Goal: Information Seeking & Learning: Learn about a topic

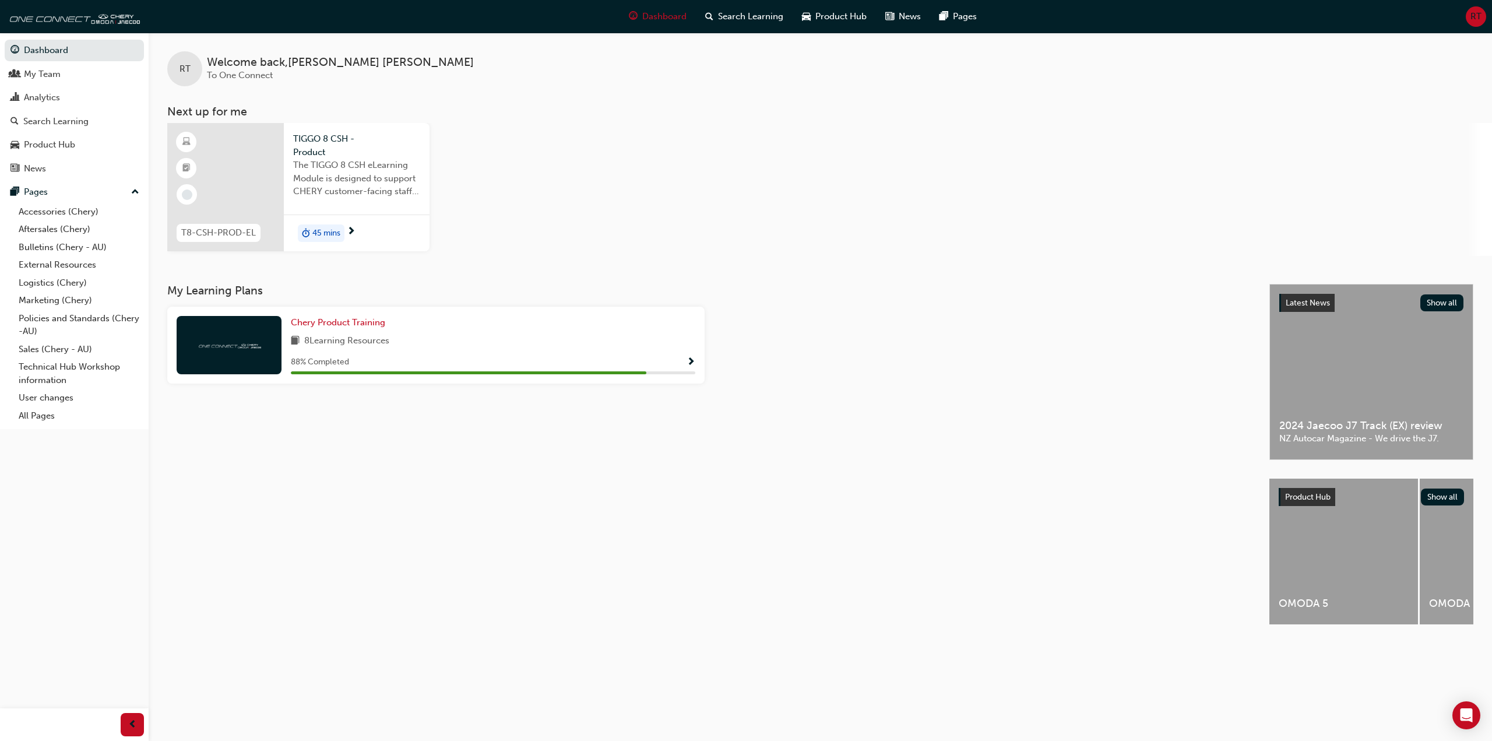
click at [244, 185] on div at bounding box center [225, 187] width 117 height 128
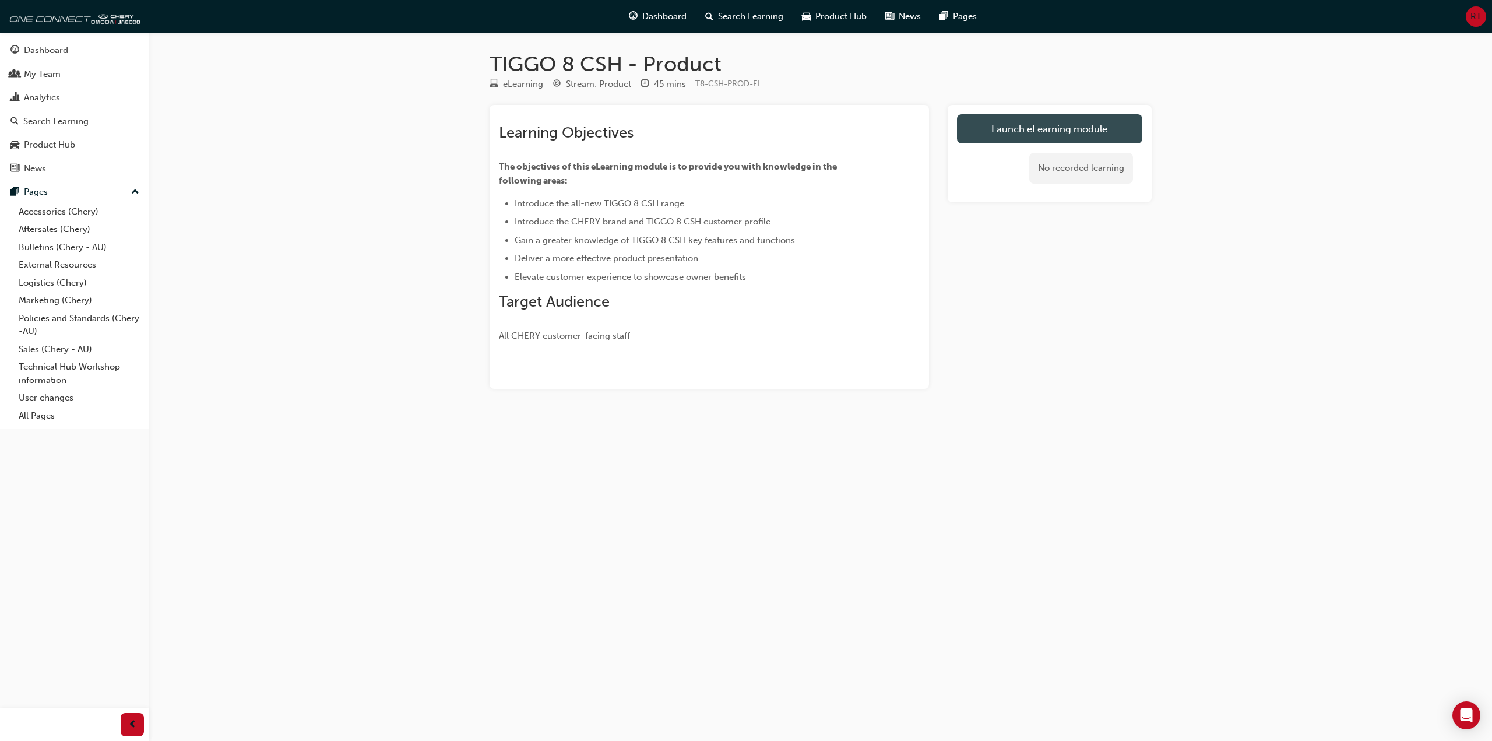
click at [1047, 123] on link "Launch eLearning module" at bounding box center [1049, 128] width 185 height 29
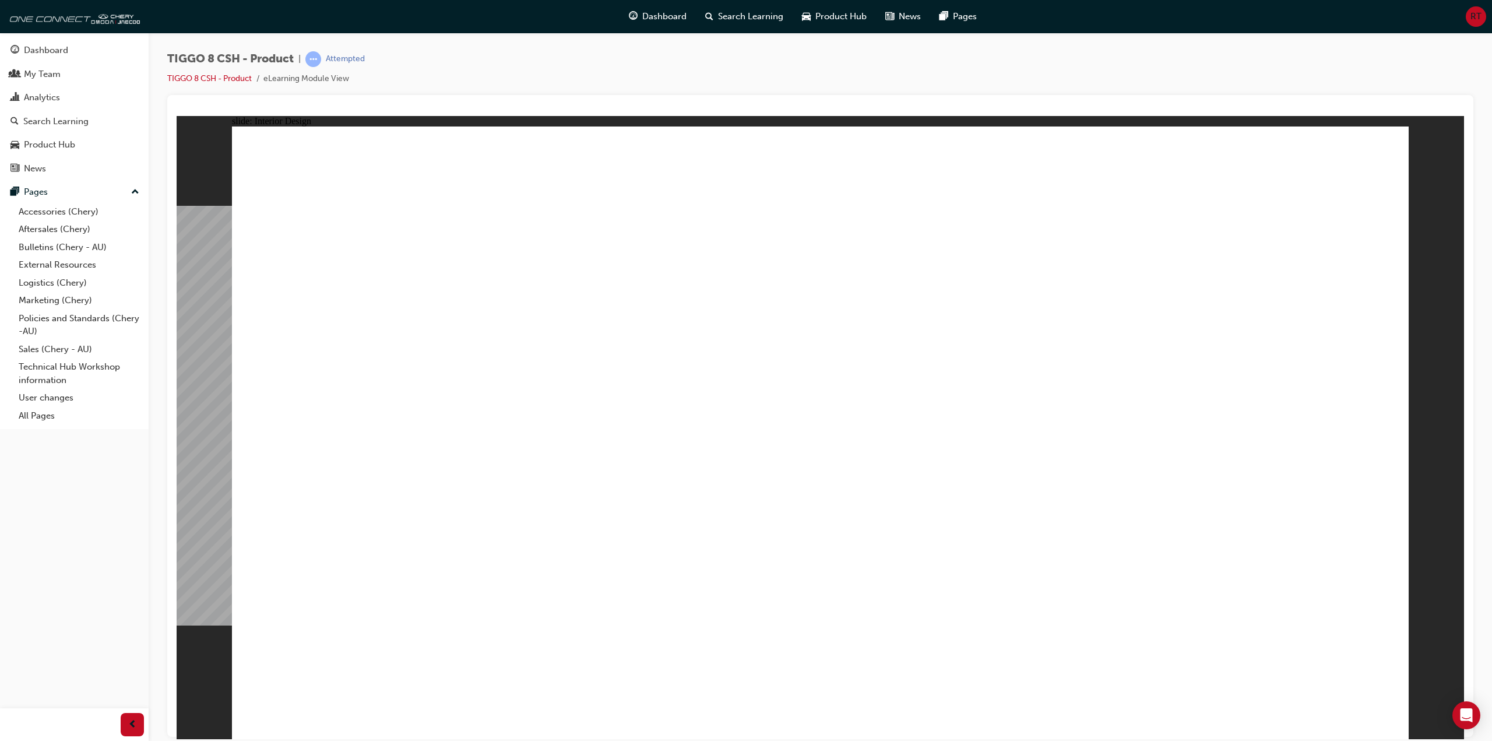
drag, startPoint x: 1098, startPoint y: 558, endPoint x: 1024, endPoint y: 340, distance: 230.5
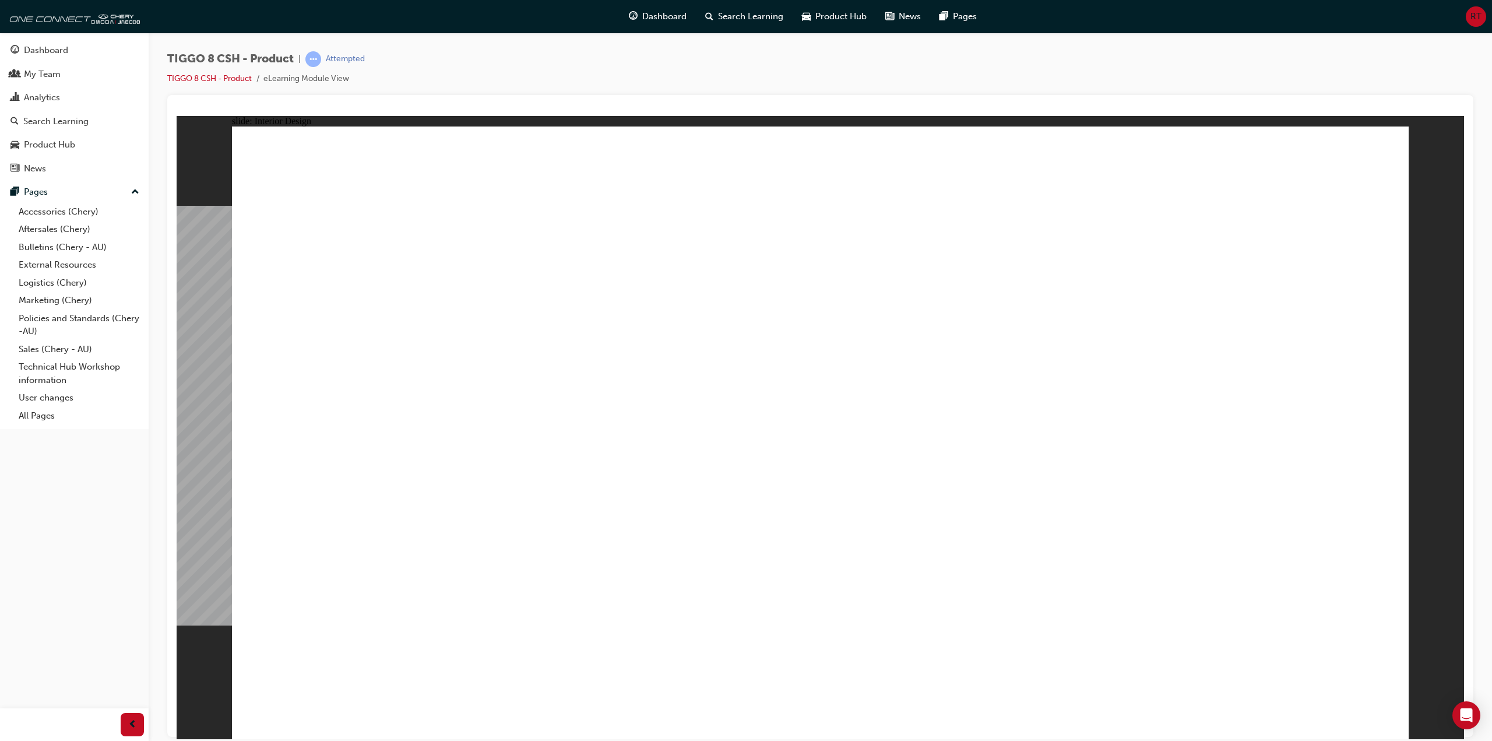
drag, startPoint x: 686, startPoint y: 562, endPoint x: 689, endPoint y: 553, distance: 9.6
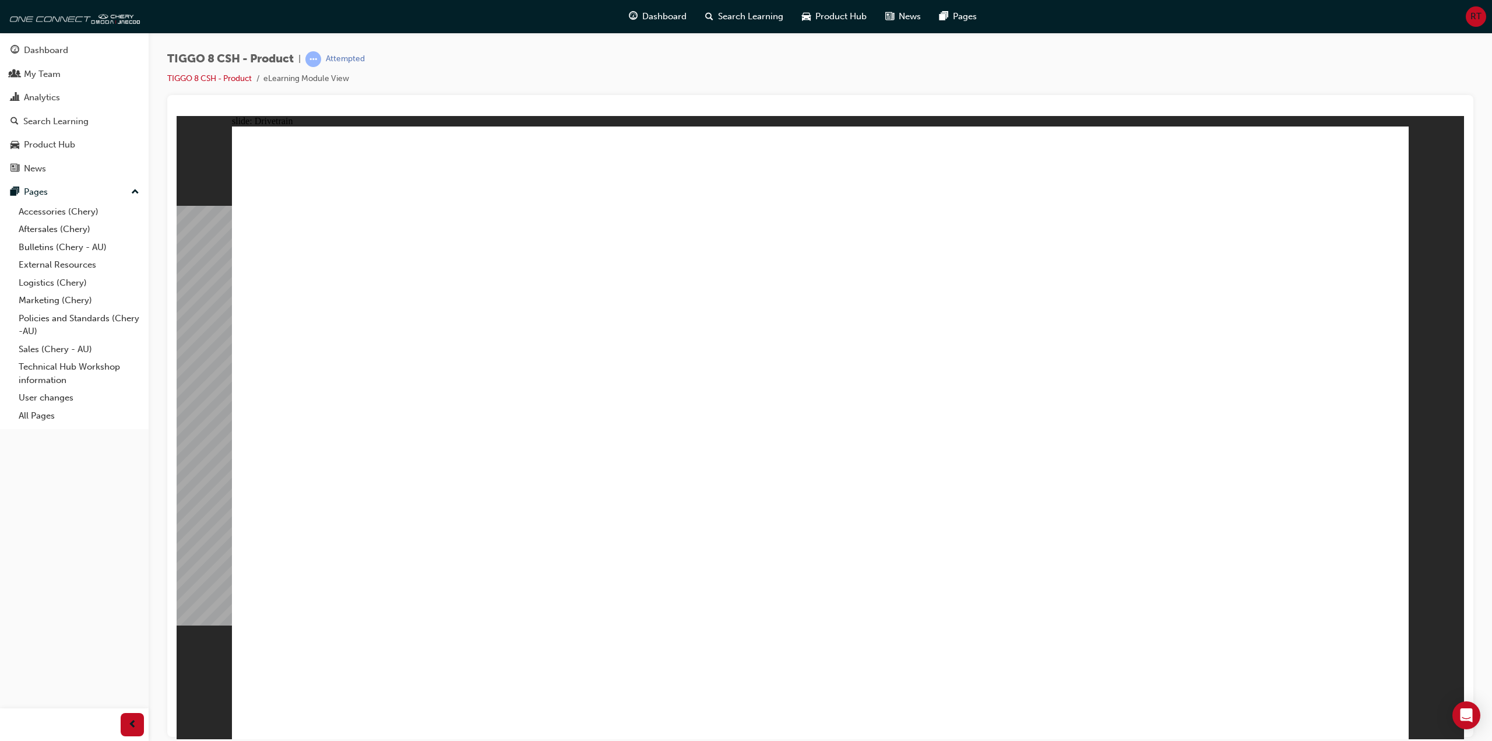
type input "24"
drag, startPoint x: 350, startPoint y: 407, endPoint x: 551, endPoint y: 417, distance: 201.2
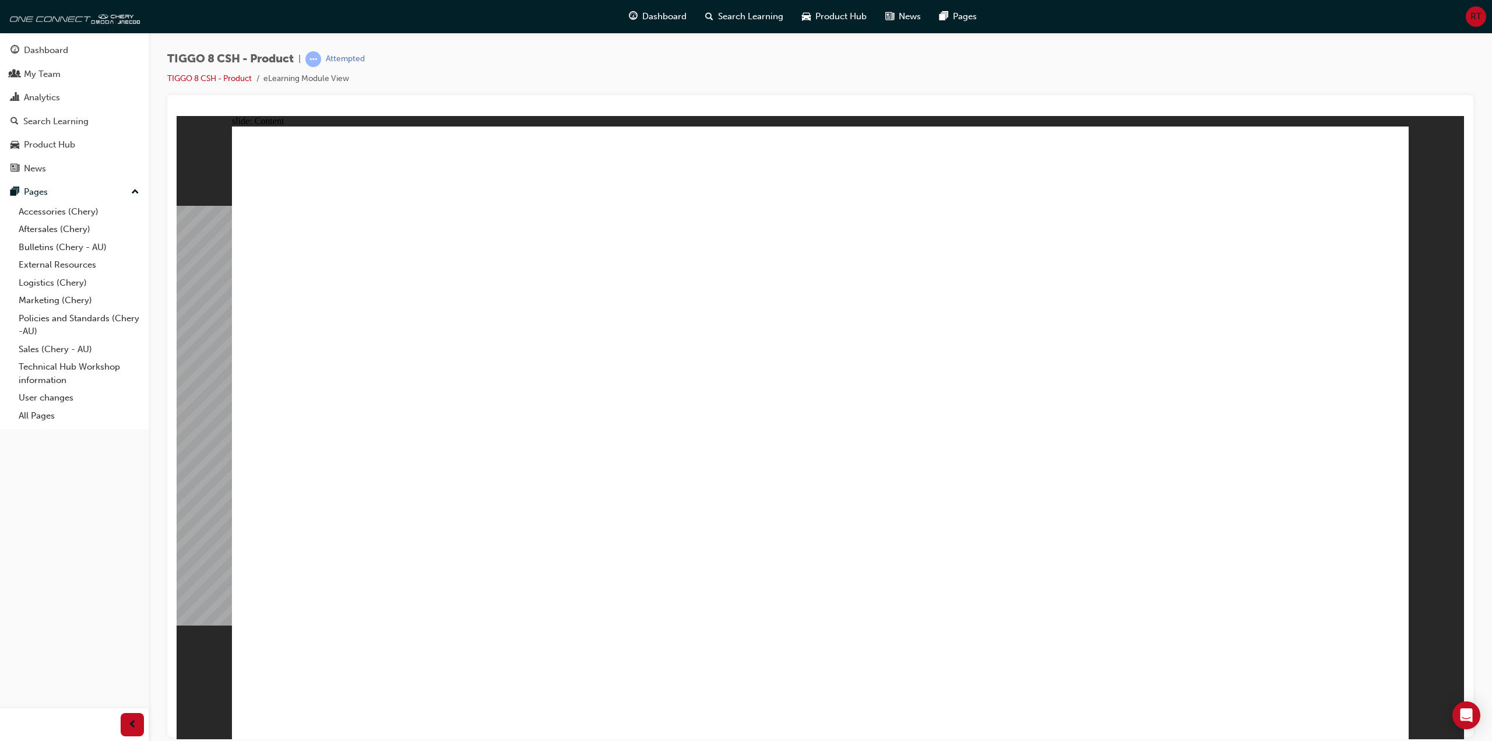
drag, startPoint x: 599, startPoint y: 322, endPoint x: 563, endPoint y: 316, distance: 36.5
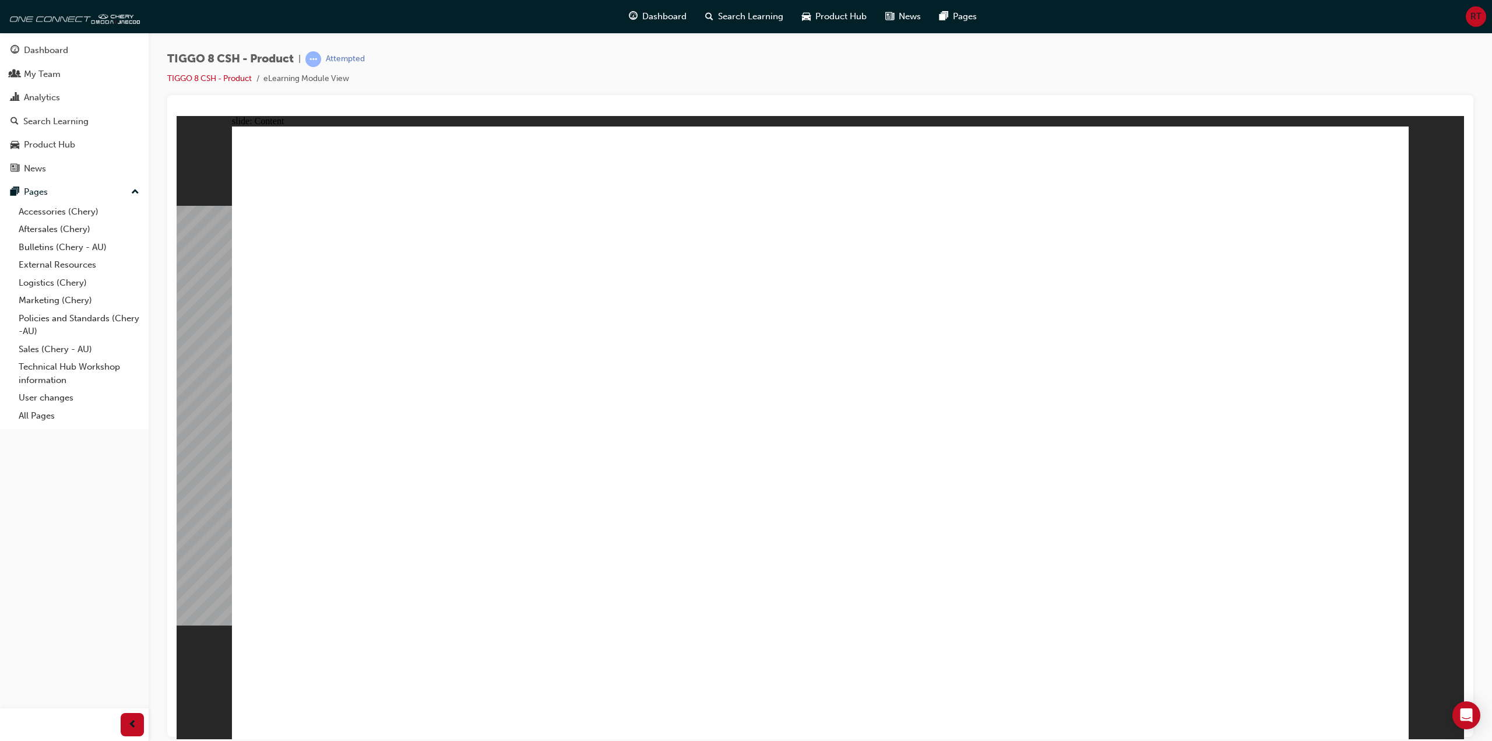
drag, startPoint x: 447, startPoint y: 477, endPoint x: 586, endPoint y: 527, distance: 147.1
drag, startPoint x: 914, startPoint y: 527, endPoint x: 1043, endPoint y: 528, distance: 128.8
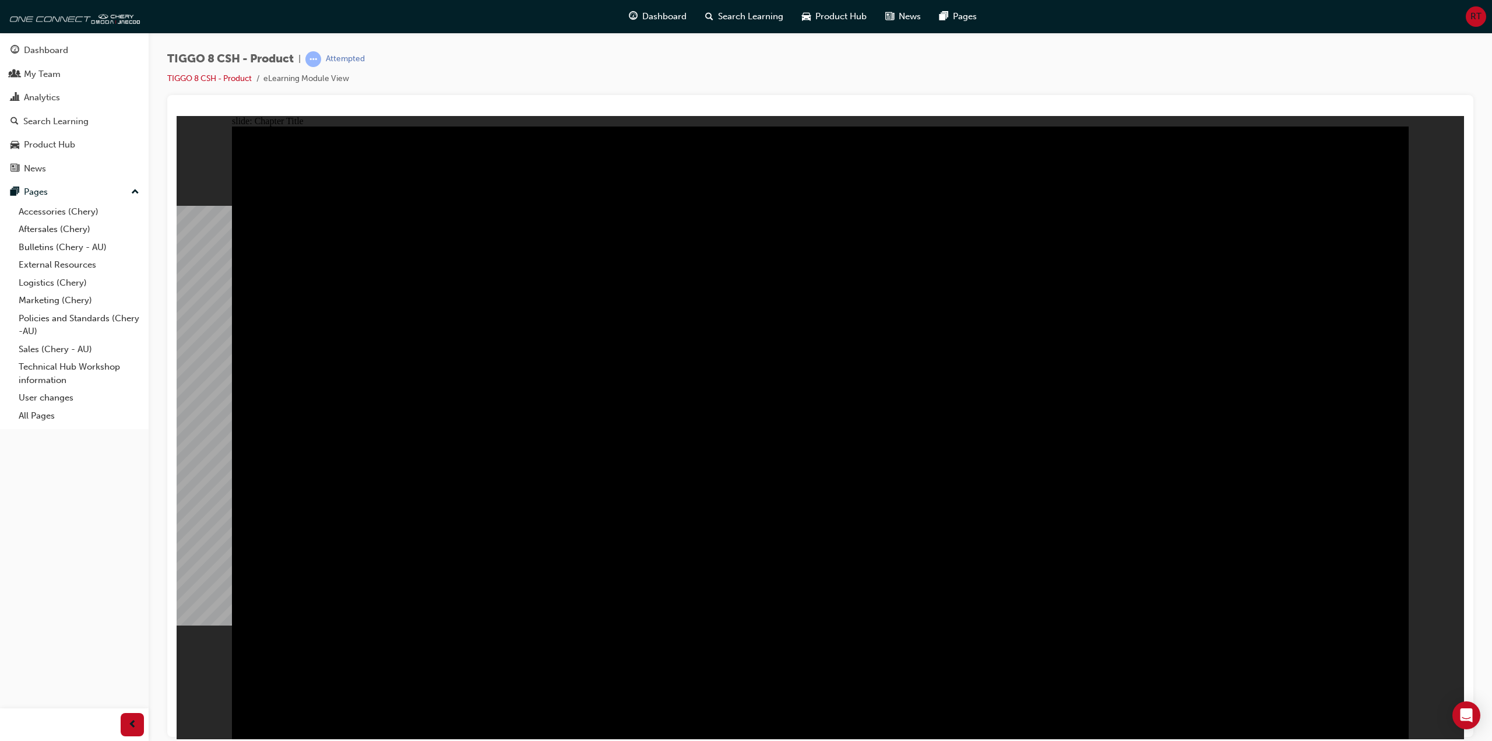
radio input "true"
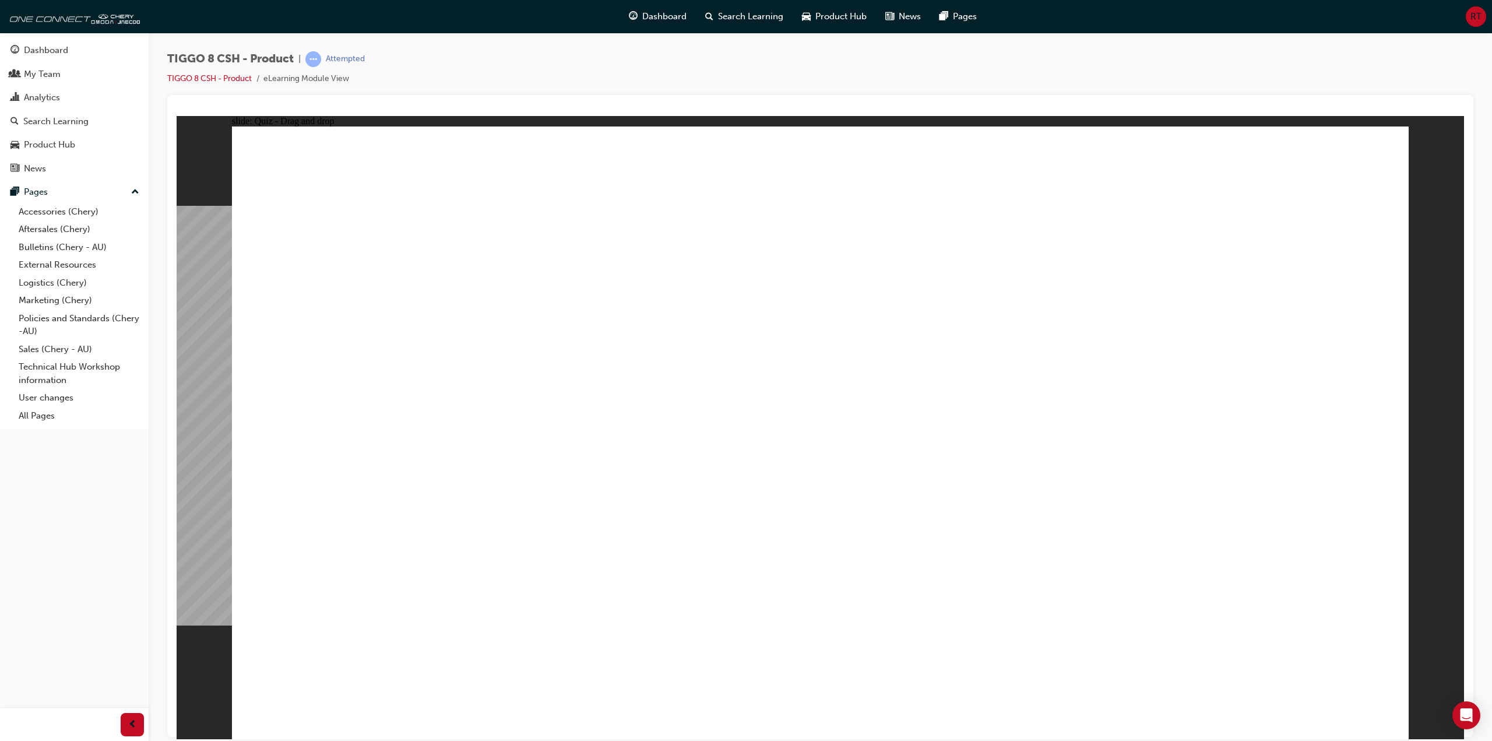
drag, startPoint x: 1126, startPoint y: 319, endPoint x: 1251, endPoint y: 470, distance: 196.2
drag, startPoint x: 918, startPoint y: 312, endPoint x: 845, endPoint y: 461, distance: 166.2
drag, startPoint x: 1283, startPoint y: 208, endPoint x: 387, endPoint y: 471, distance: 933.9
drag, startPoint x: 1064, startPoint y: 201, endPoint x: 637, endPoint y: 460, distance: 498.8
drag, startPoint x: 801, startPoint y: 213, endPoint x: 1104, endPoint y: 477, distance: 401.8
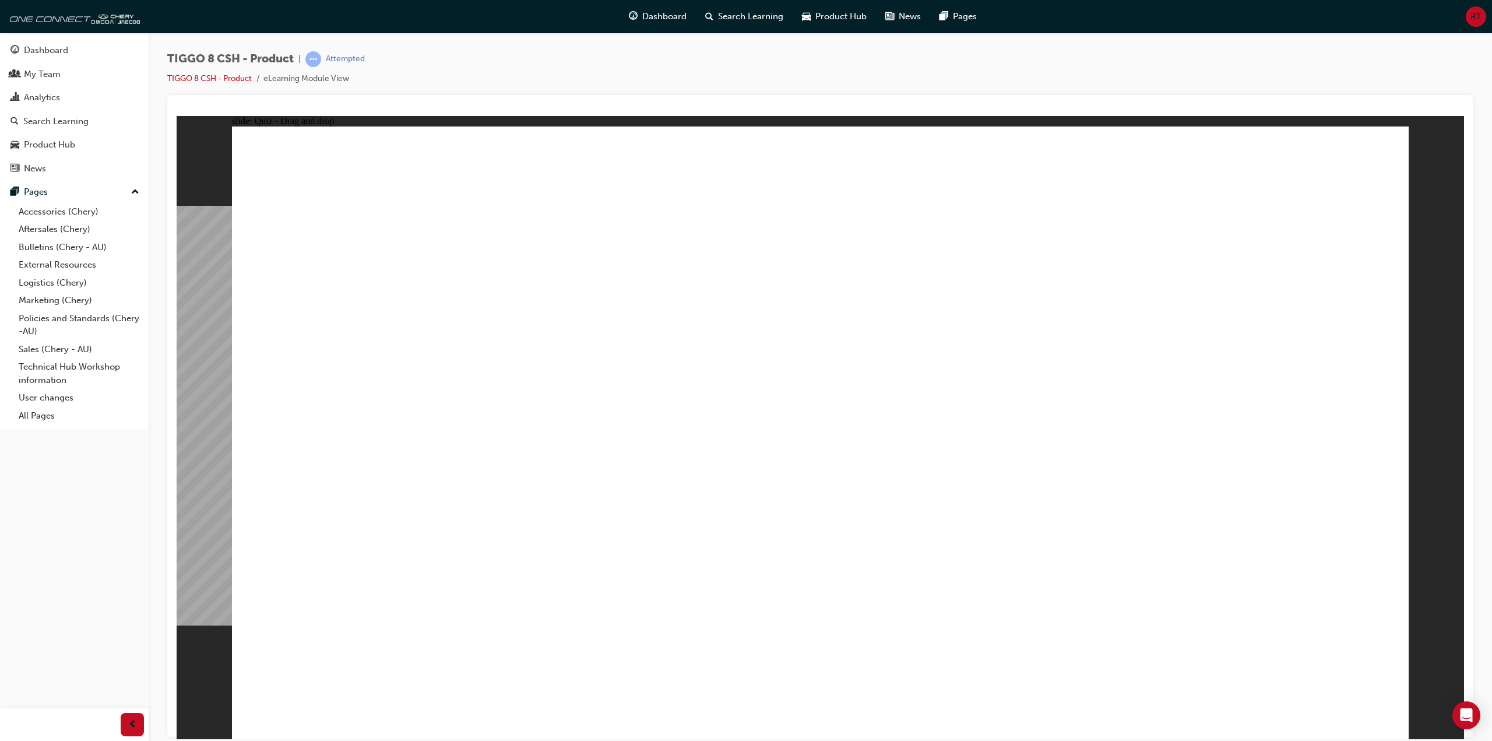
checkbox input "true"
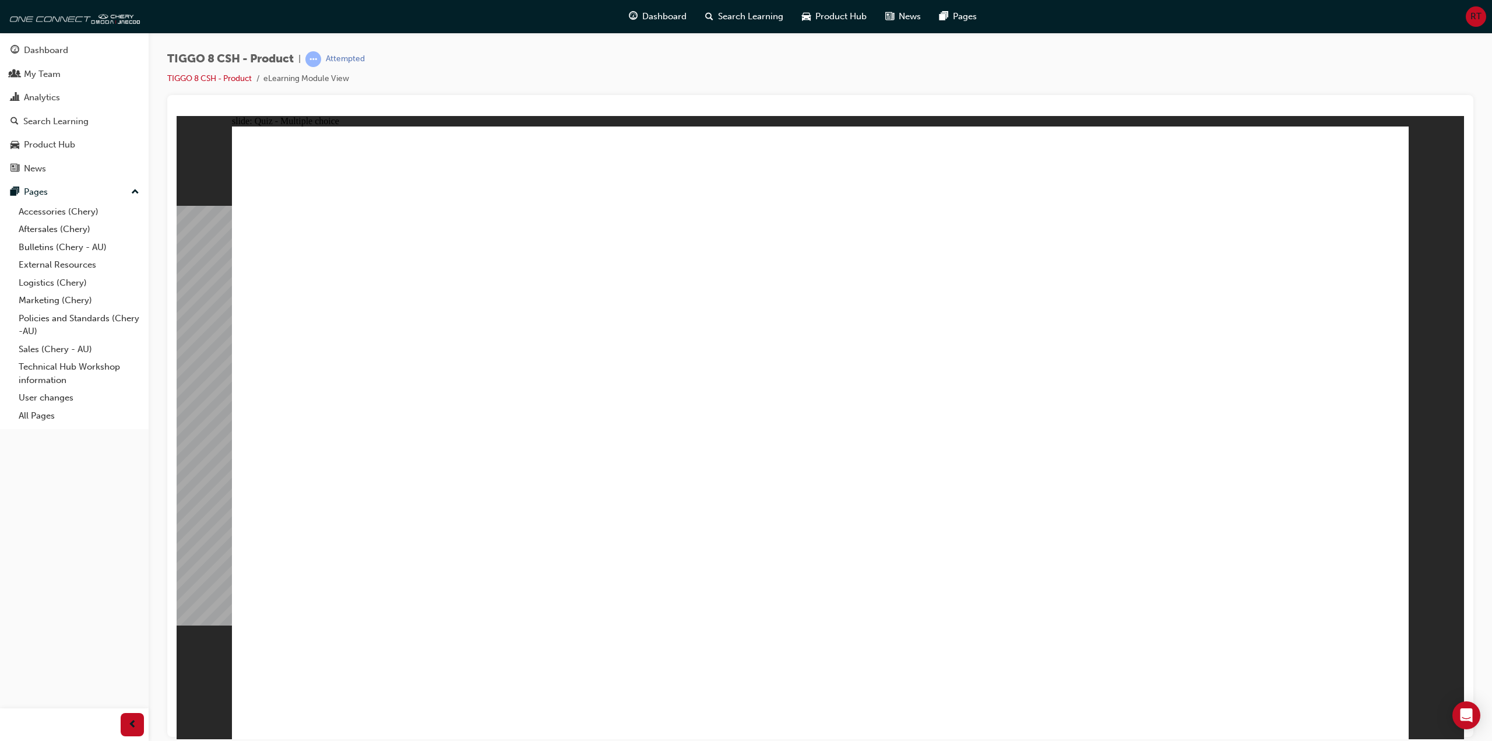
checkbox input "true"
radio input "true"
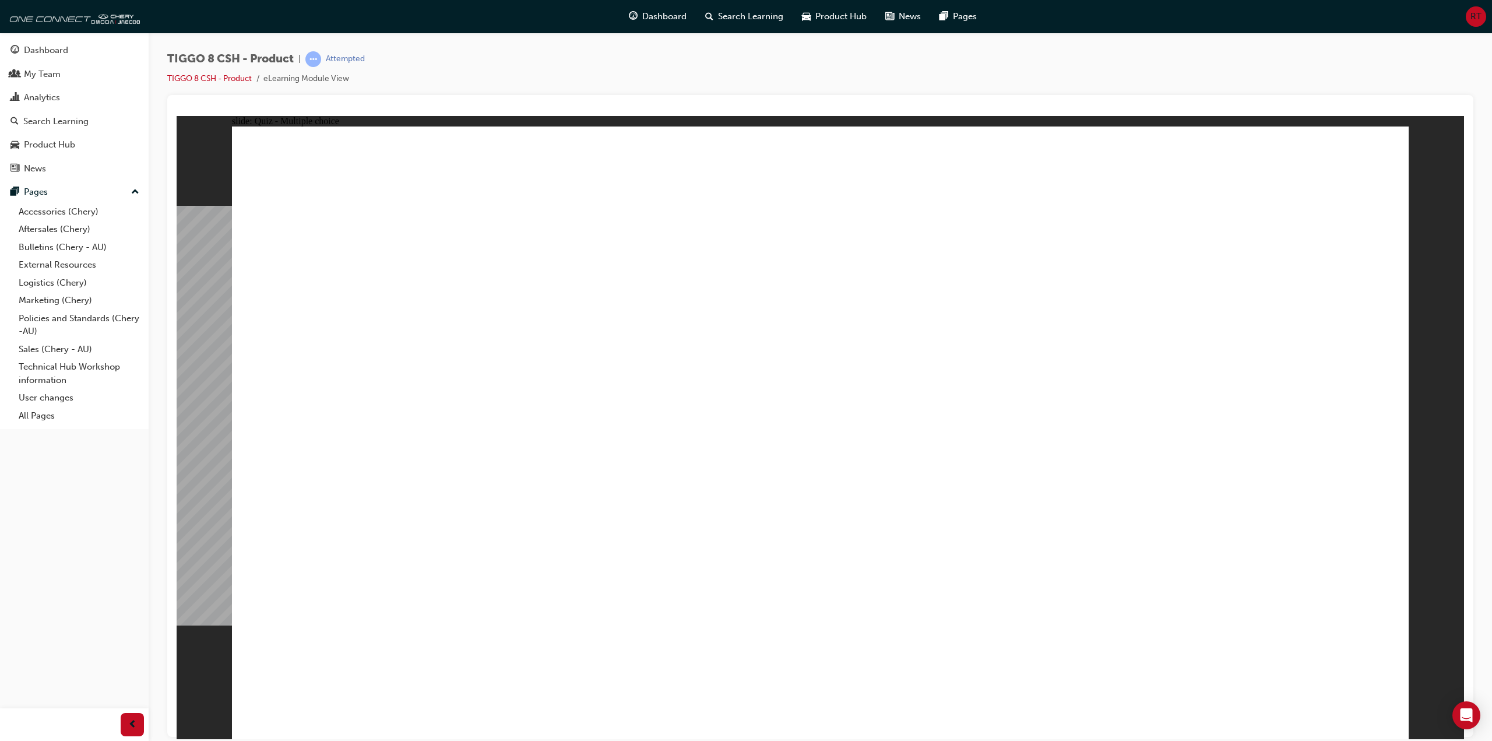
drag, startPoint x: 841, startPoint y: 199, endPoint x: 970, endPoint y: 528, distance: 354.0
drag, startPoint x: 855, startPoint y: 239, endPoint x: 963, endPoint y: 480, distance: 263.4
drag, startPoint x: 1038, startPoint y: 196, endPoint x: 918, endPoint y: 570, distance: 392.3
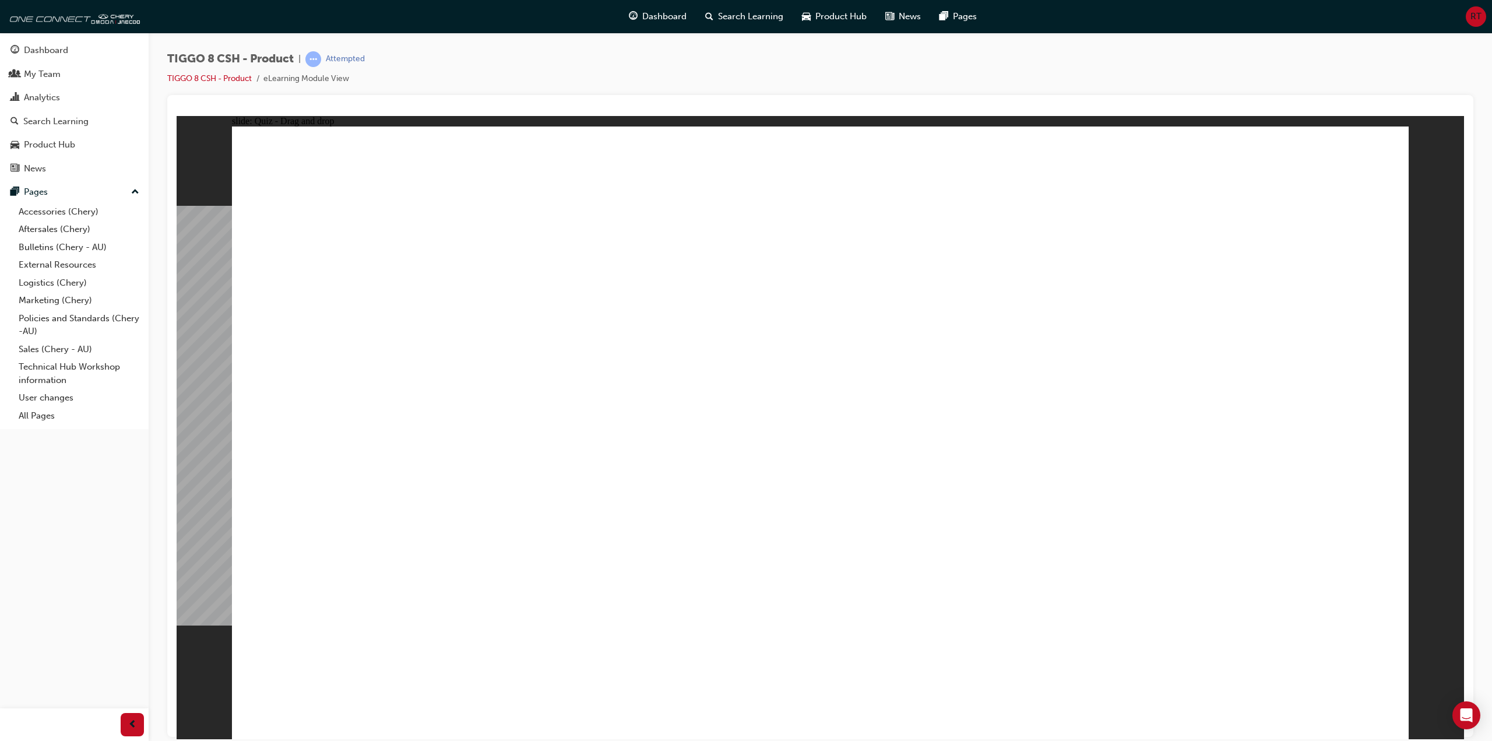
drag, startPoint x: 1214, startPoint y: 189, endPoint x: 993, endPoint y: 549, distance: 421.9
drag, startPoint x: 1169, startPoint y: 312, endPoint x: 978, endPoint y: 568, distance: 318.8
drag, startPoint x: 1023, startPoint y: 292, endPoint x: 1025, endPoint y: 389, distance: 96.7
drag, startPoint x: 1060, startPoint y: 235, endPoint x: 1069, endPoint y: 583, distance: 348.5
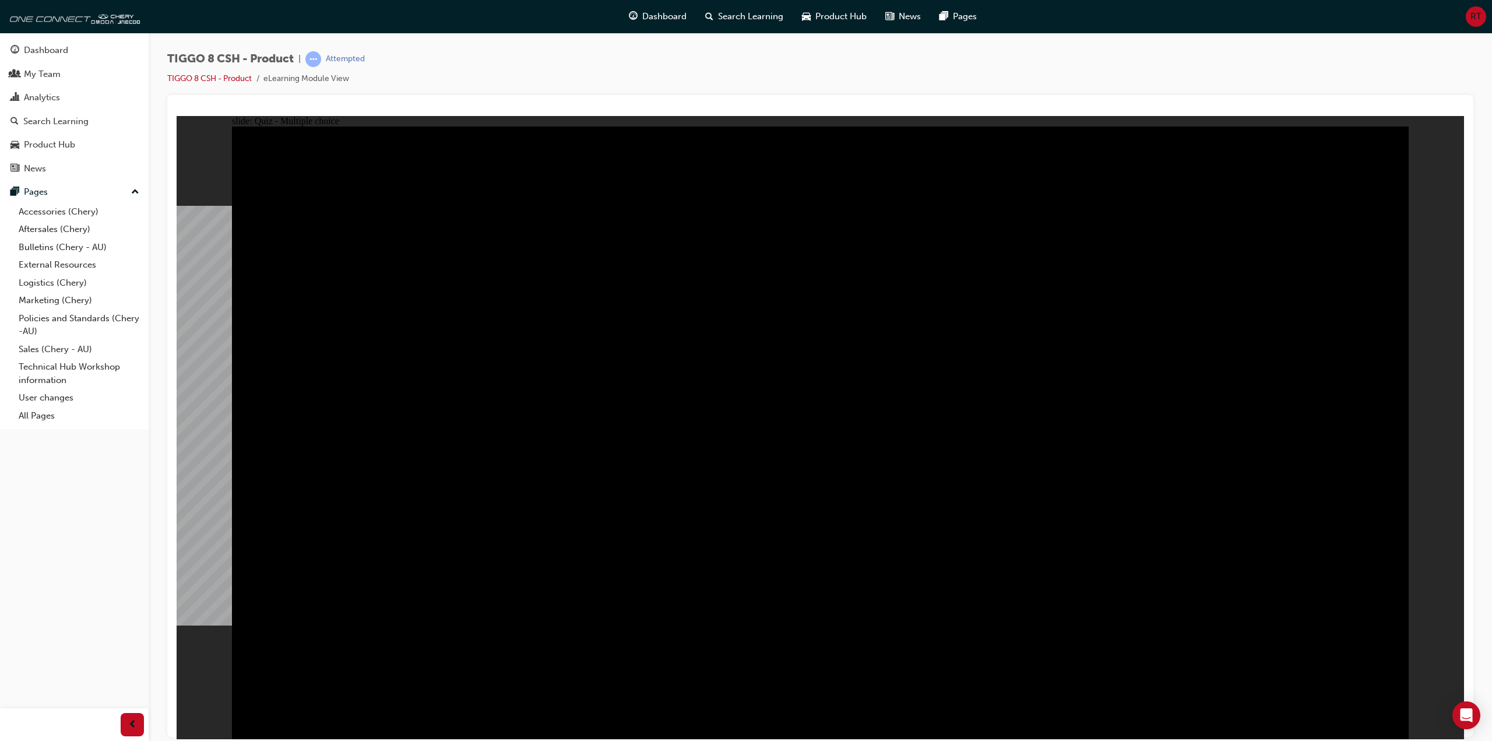
radio input "true"
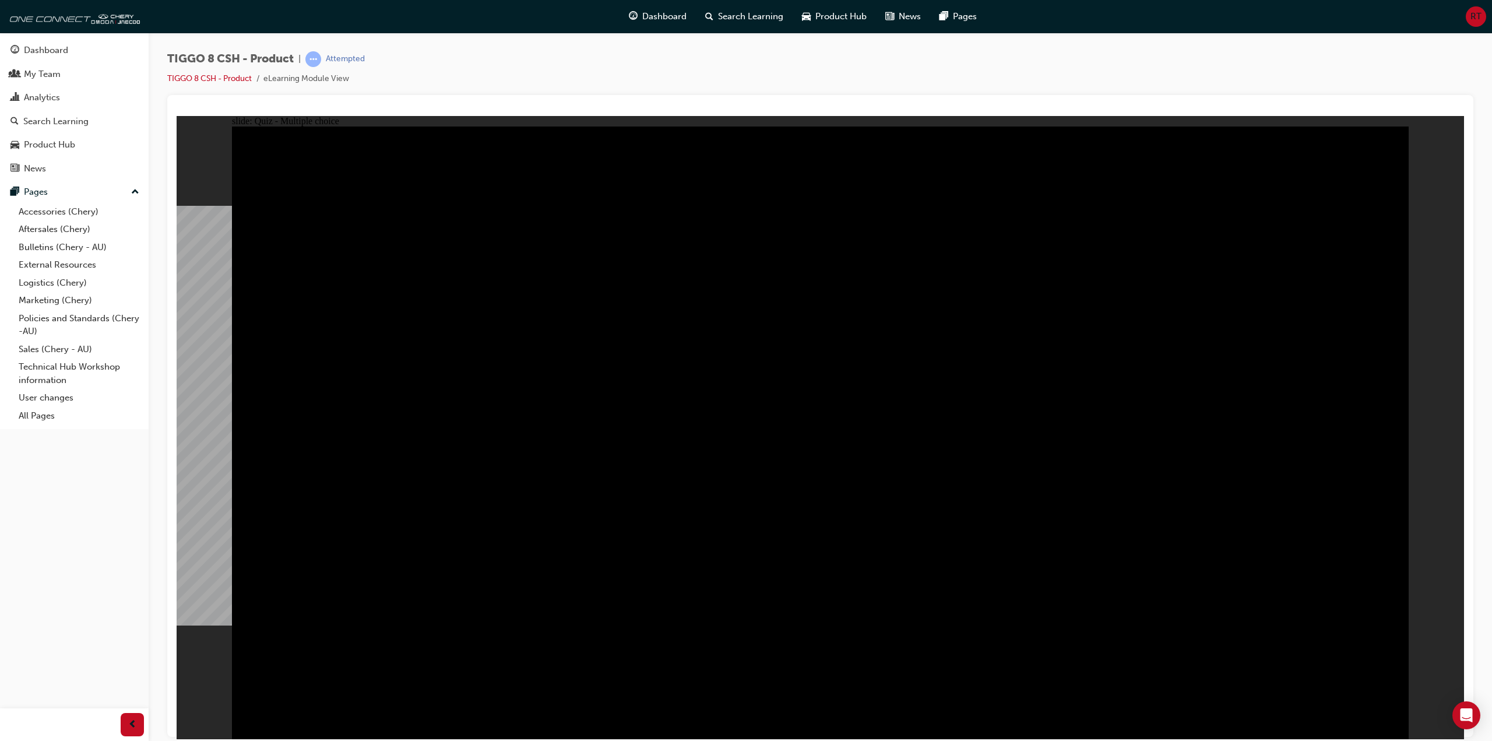
radio input "true"
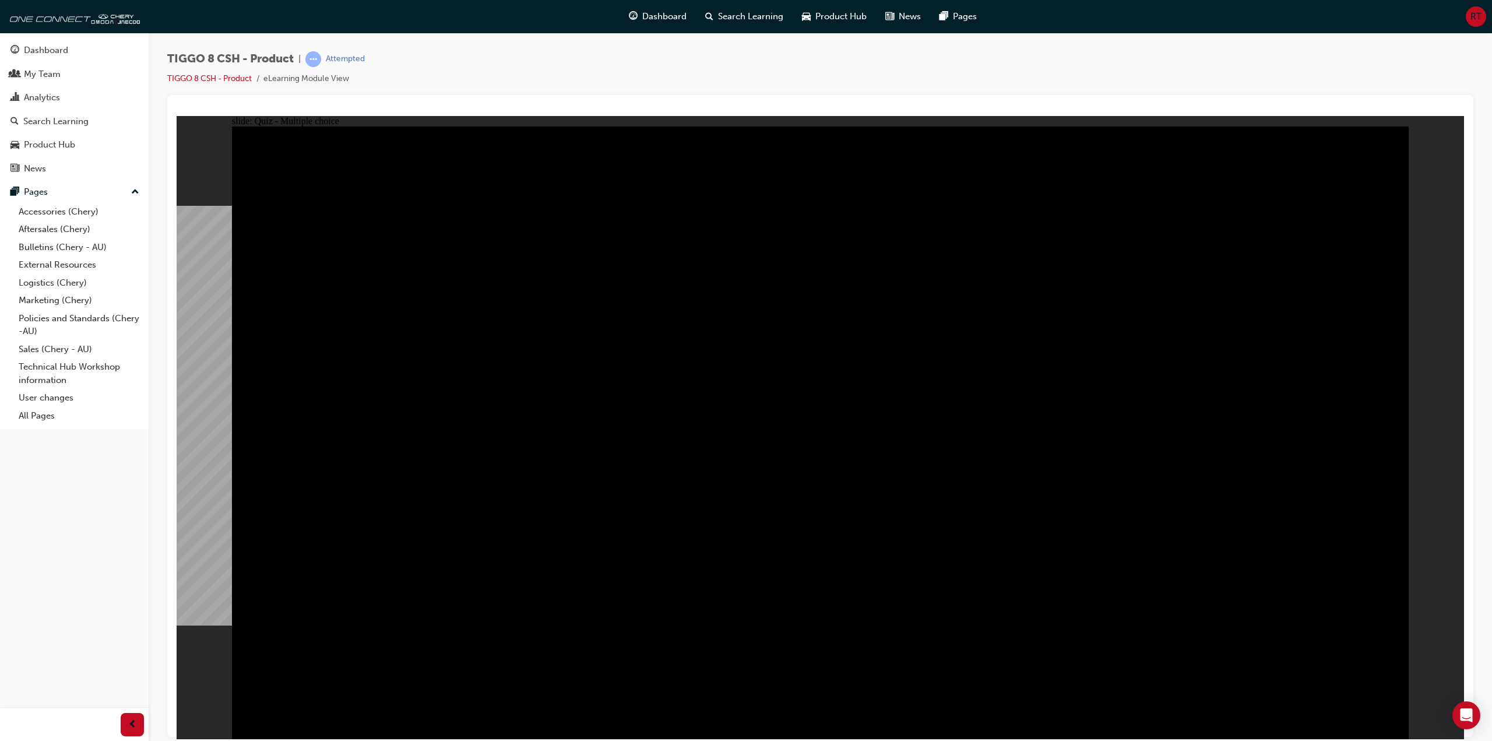
checkbox input "true"
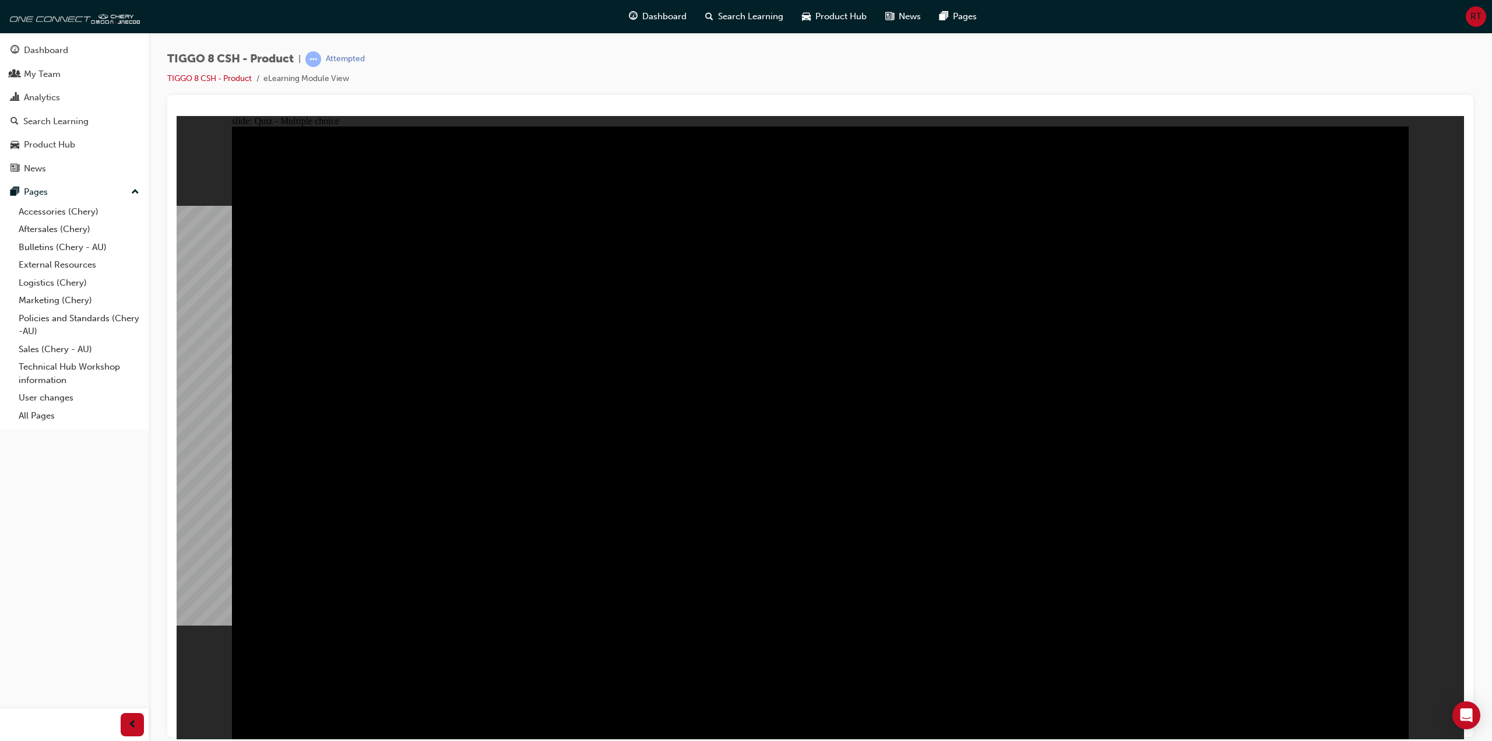
checkbox input "true"
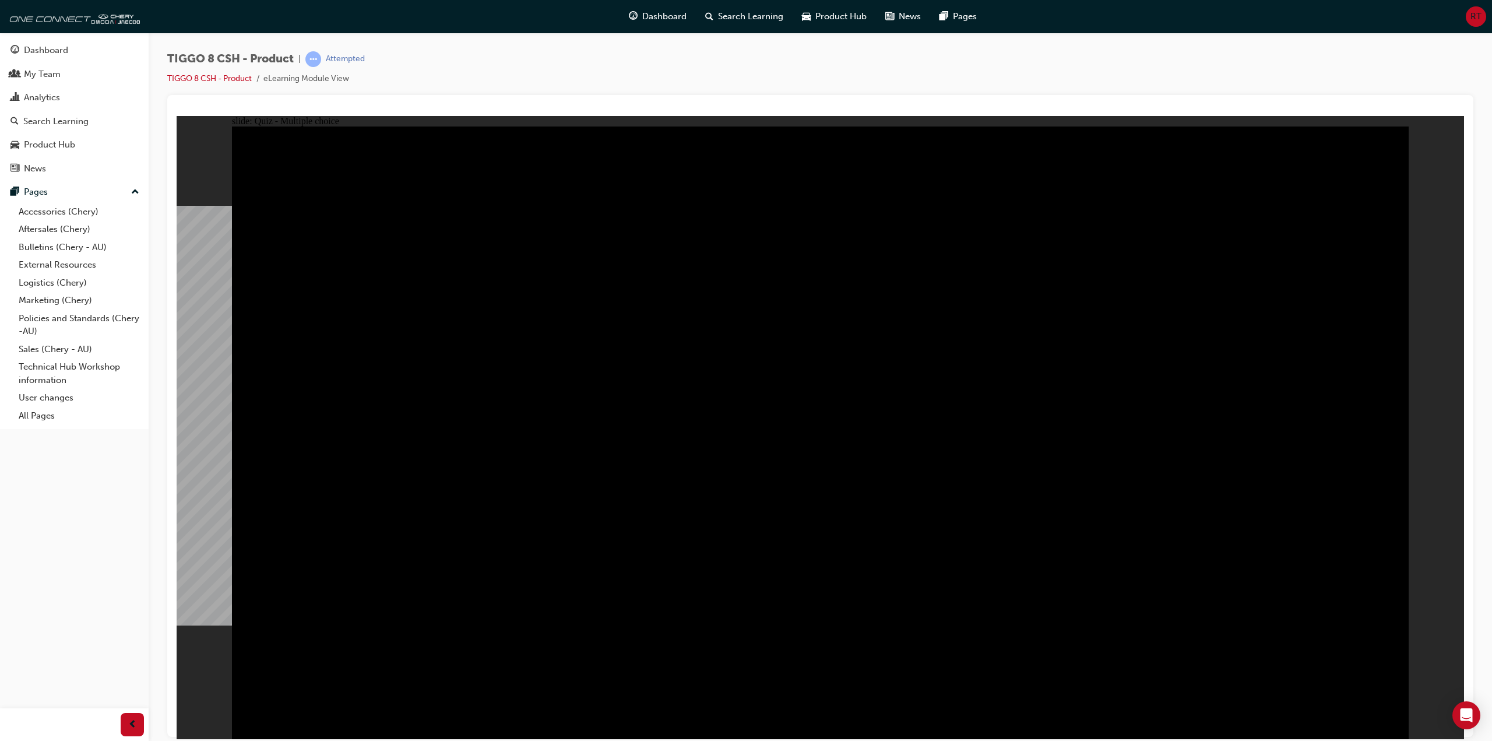
checkbox input "true"
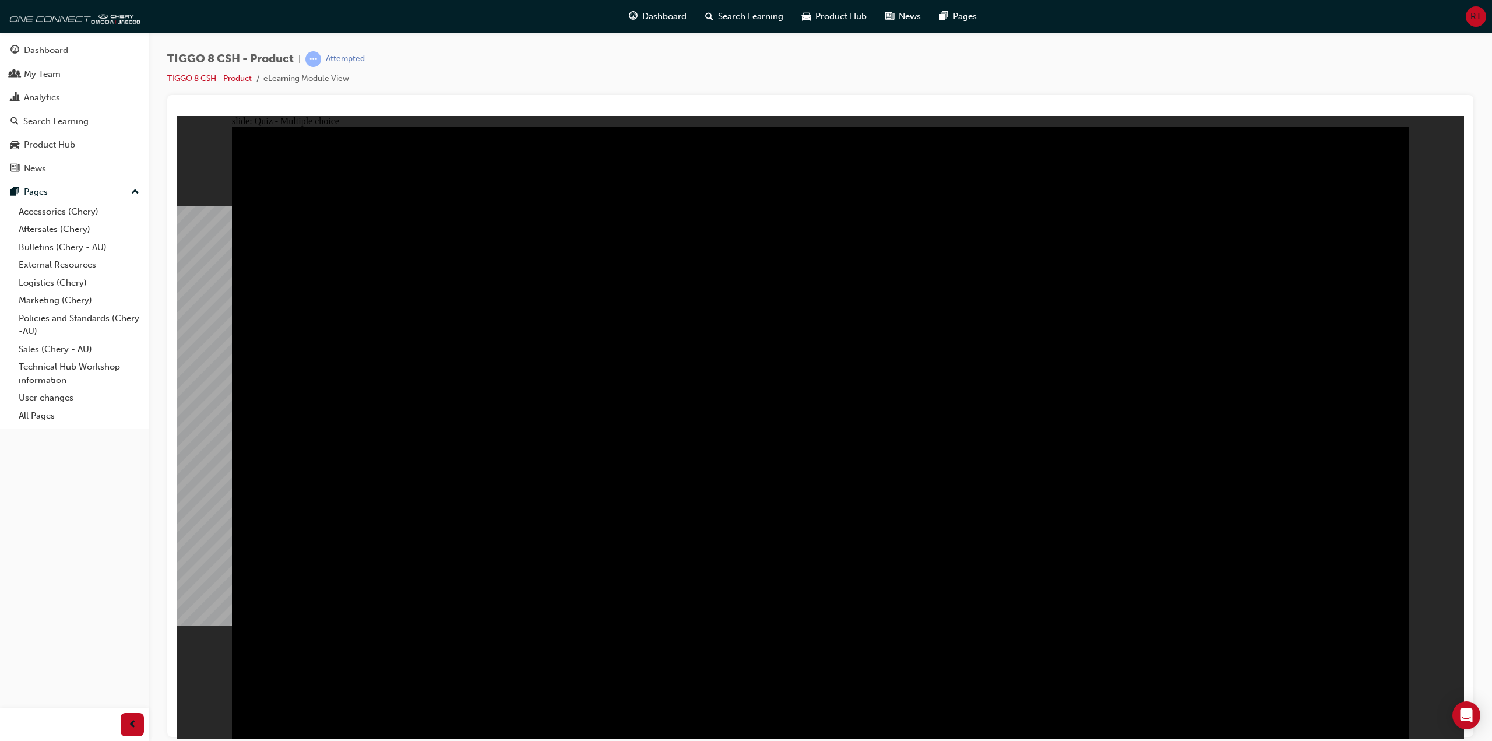
checkbox input "true"
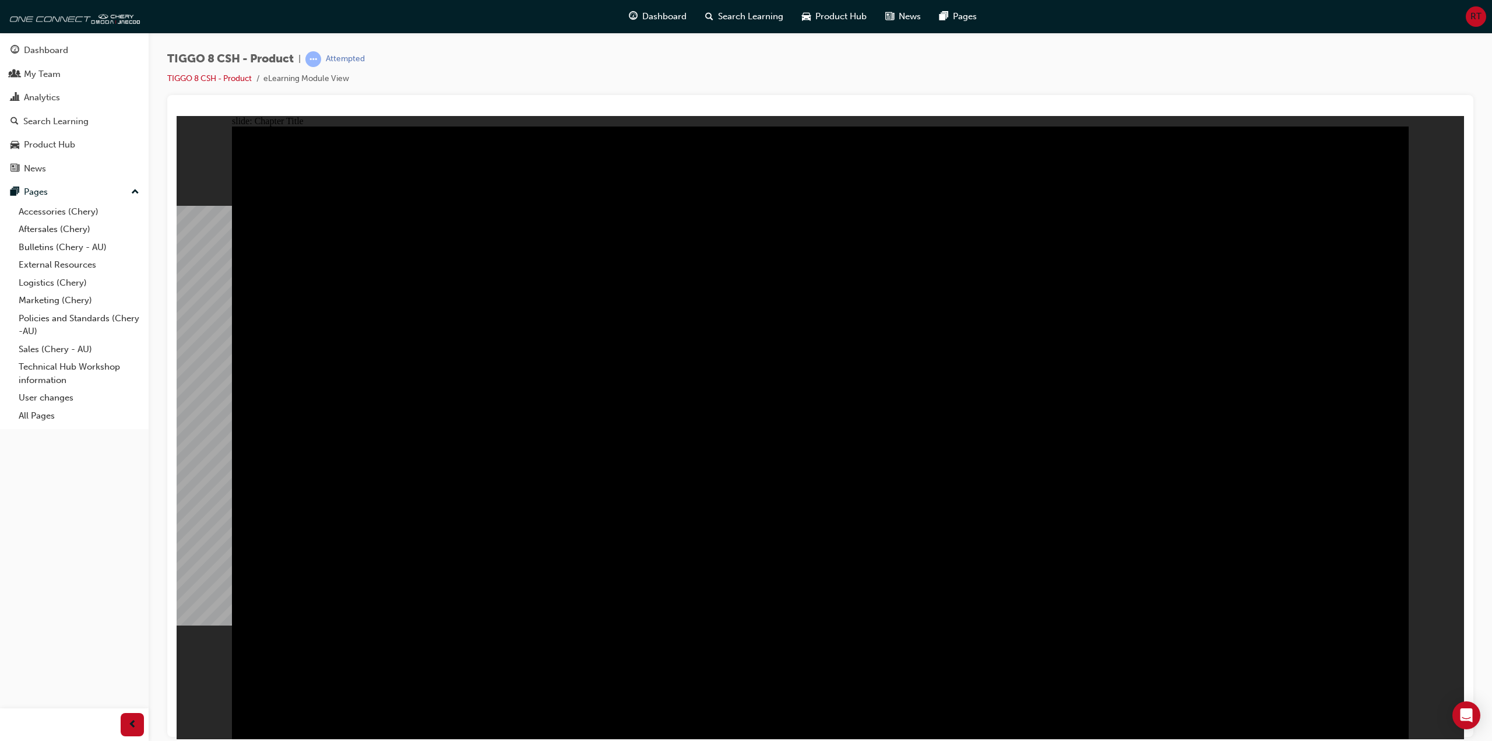
radio input "true"
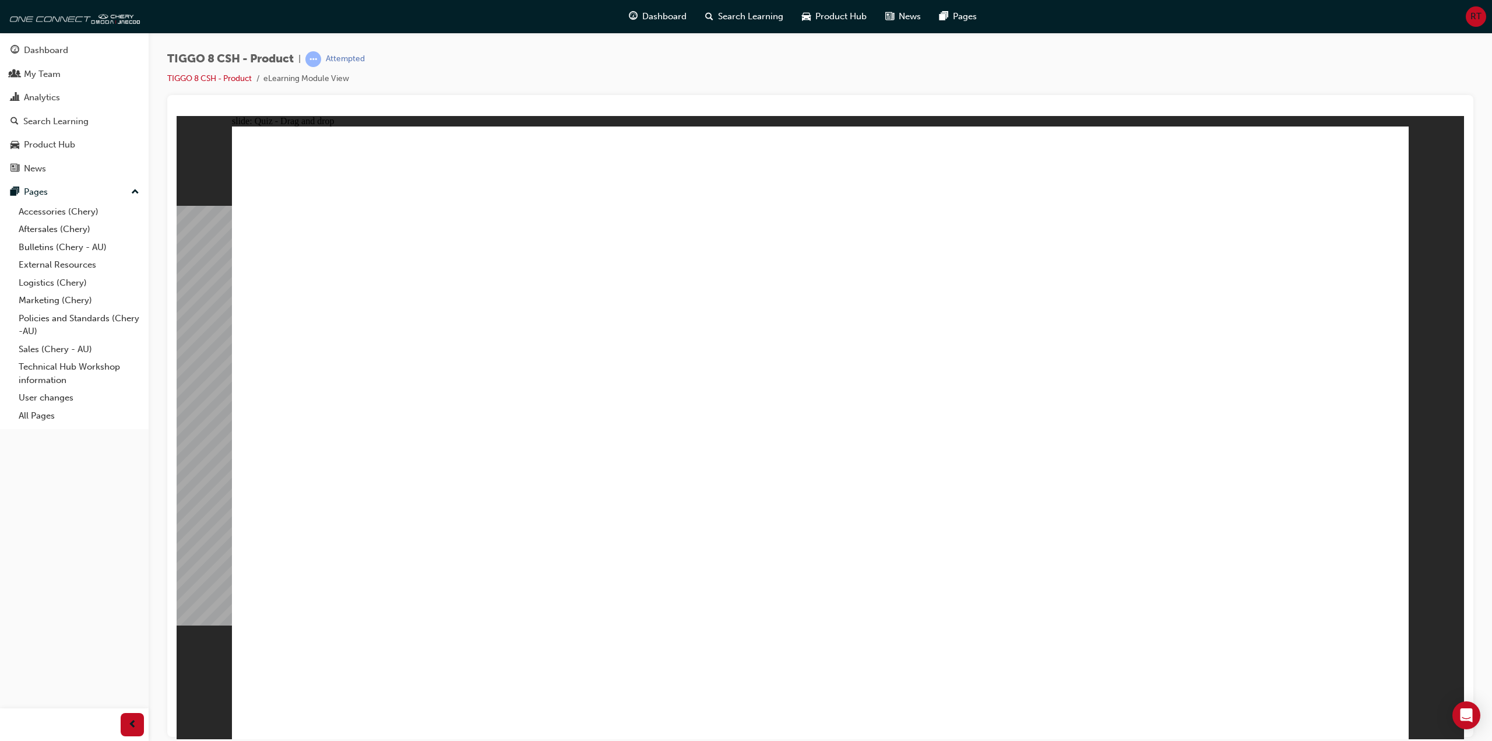
drag, startPoint x: 1069, startPoint y: 200, endPoint x: 649, endPoint y: 462, distance: 494.4
drag, startPoint x: 940, startPoint y: 316, endPoint x: 861, endPoint y: 480, distance: 181.6
drag, startPoint x: 1187, startPoint y: 323, endPoint x: 1314, endPoint y: 455, distance: 183.8
drag, startPoint x: 1249, startPoint y: 198, endPoint x: 408, endPoint y: 437, distance: 874.2
drag, startPoint x: 775, startPoint y: 181, endPoint x: 1035, endPoint y: 450, distance: 374.6
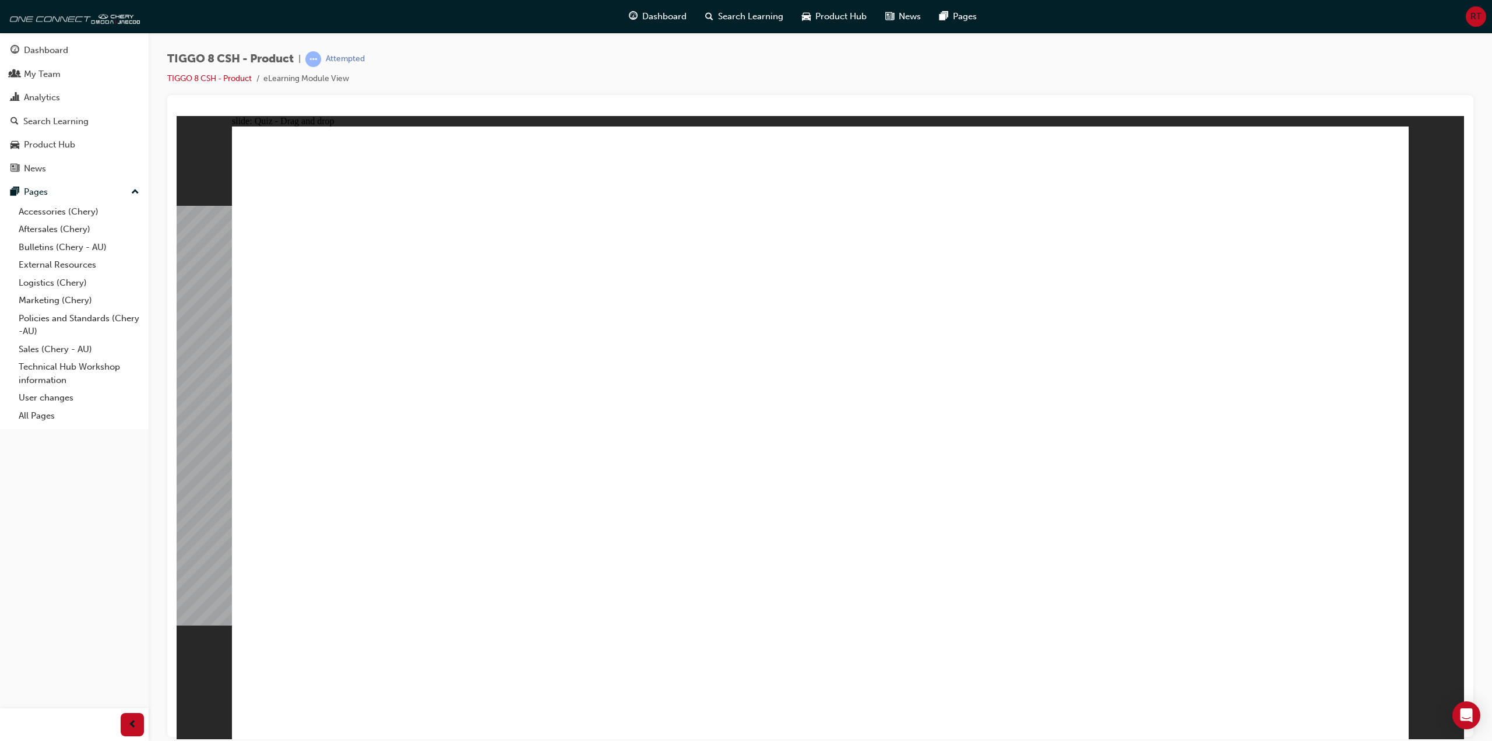
checkbox input "true"
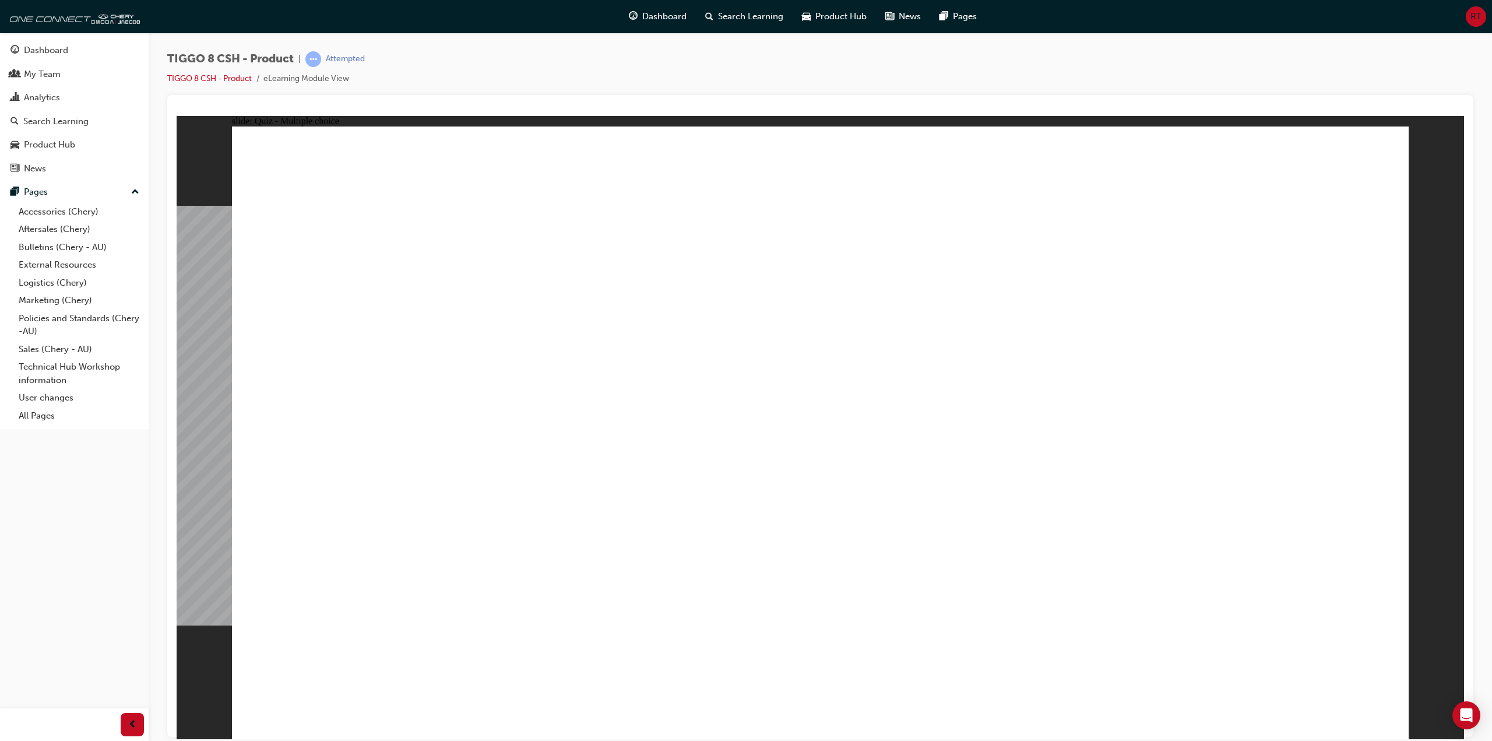
radio input "true"
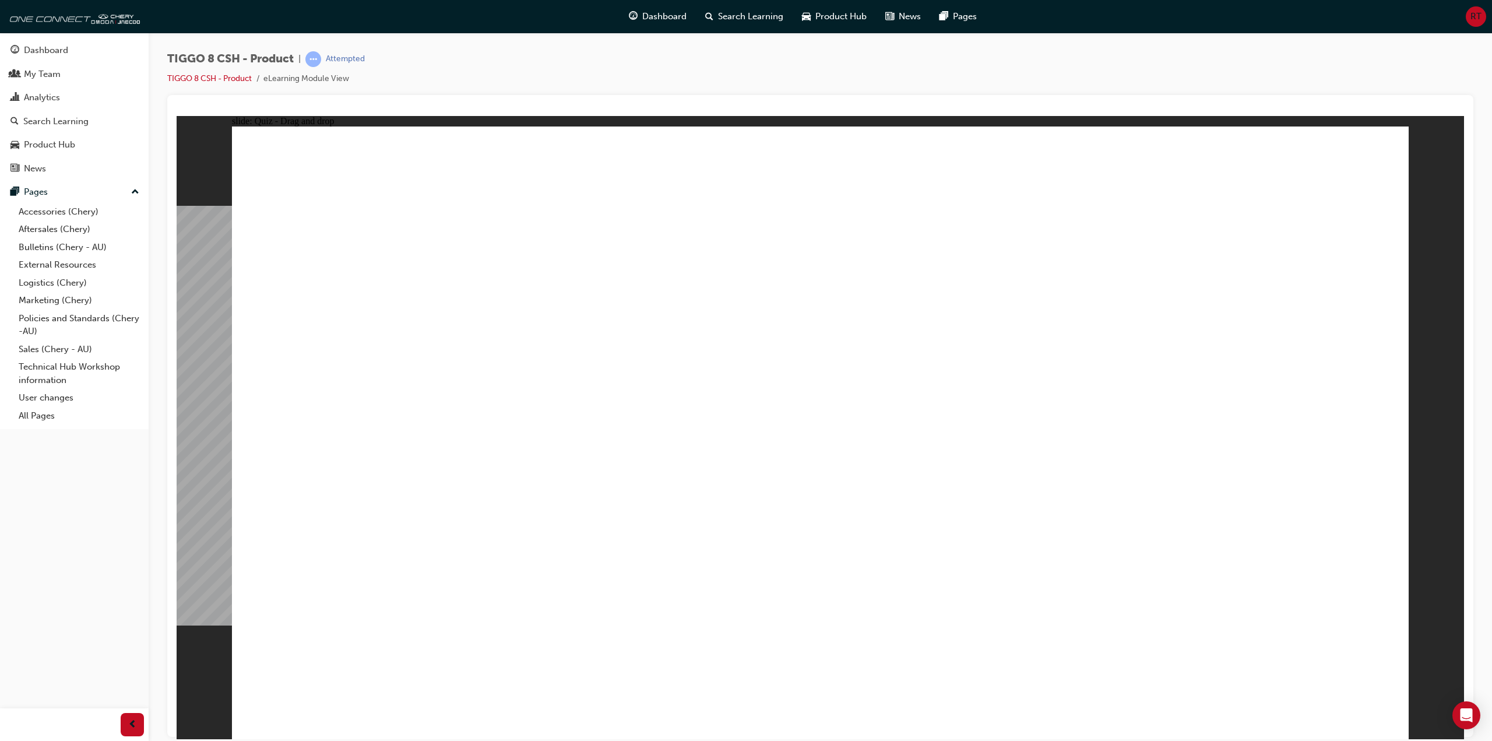
drag, startPoint x: 816, startPoint y: 241, endPoint x: 871, endPoint y: 498, distance: 263.4
drag, startPoint x: 851, startPoint y: 203, endPoint x: 1070, endPoint y: 296, distance: 237.6
drag, startPoint x: 1090, startPoint y: 192, endPoint x: 1048, endPoint y: 605, distance: 415.2
drag, startPoint x: 1074, startPoint y: 266, endPoint x: 1035, endPoint y: 545, distance: 281.7
drag, startPoint x: 1041, startPoint y: 284, endPoint x: 1027, endPoint y: 568, distance: 284.7
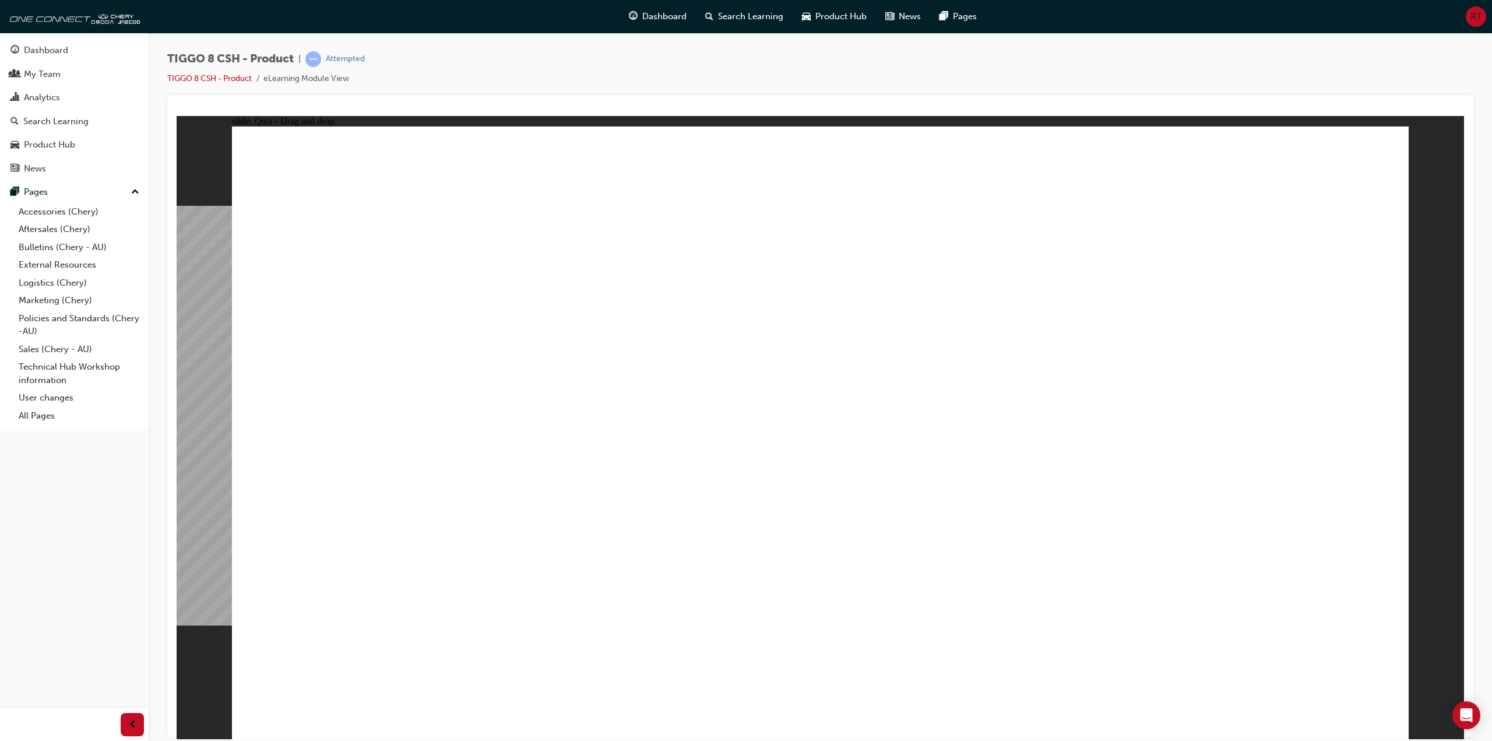
drag, startPoint x: 1200, startPoint y: 242, endPoint x: 1029, endPoint y: 545, distance: 347.6
drag, startPoint x: 1239, startPoint y: 196, endPoint x: 996, endPoint y: 587, distance: 459.8
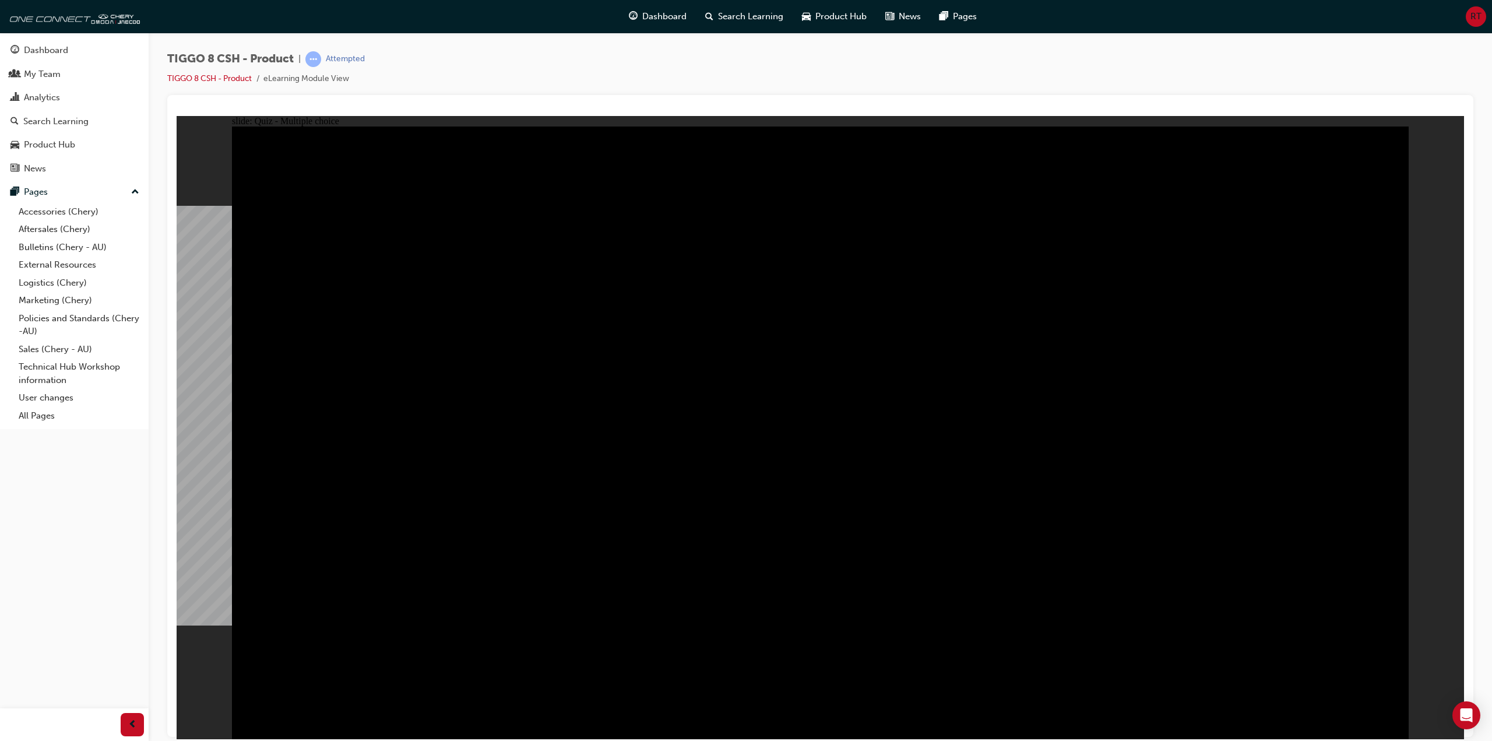
radio input "true"
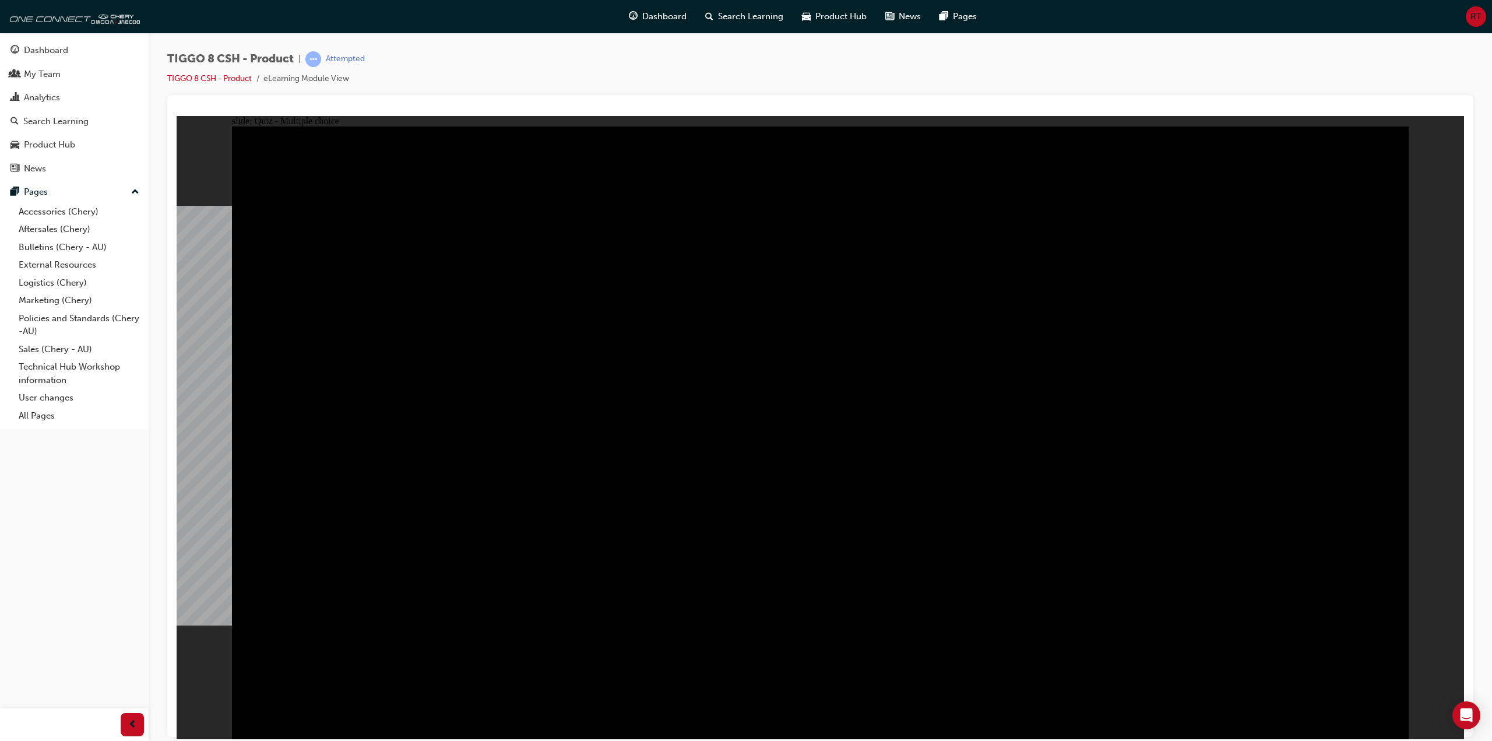
radio input "true"
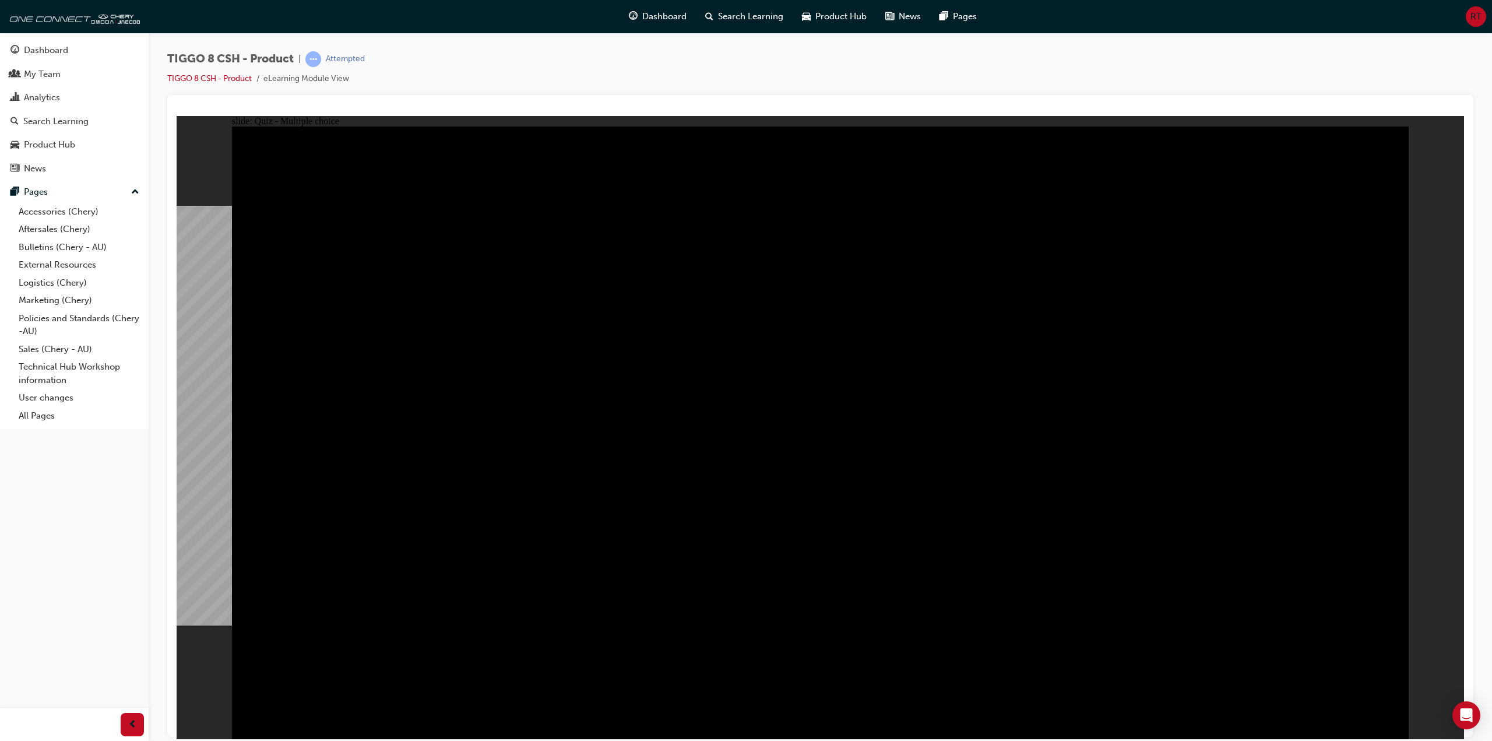
checkbox input "true"
drag, startPoint x: 1198, startPoint y: 601, endPoint x: 1230, endPoint y: 601, distance: 32.0
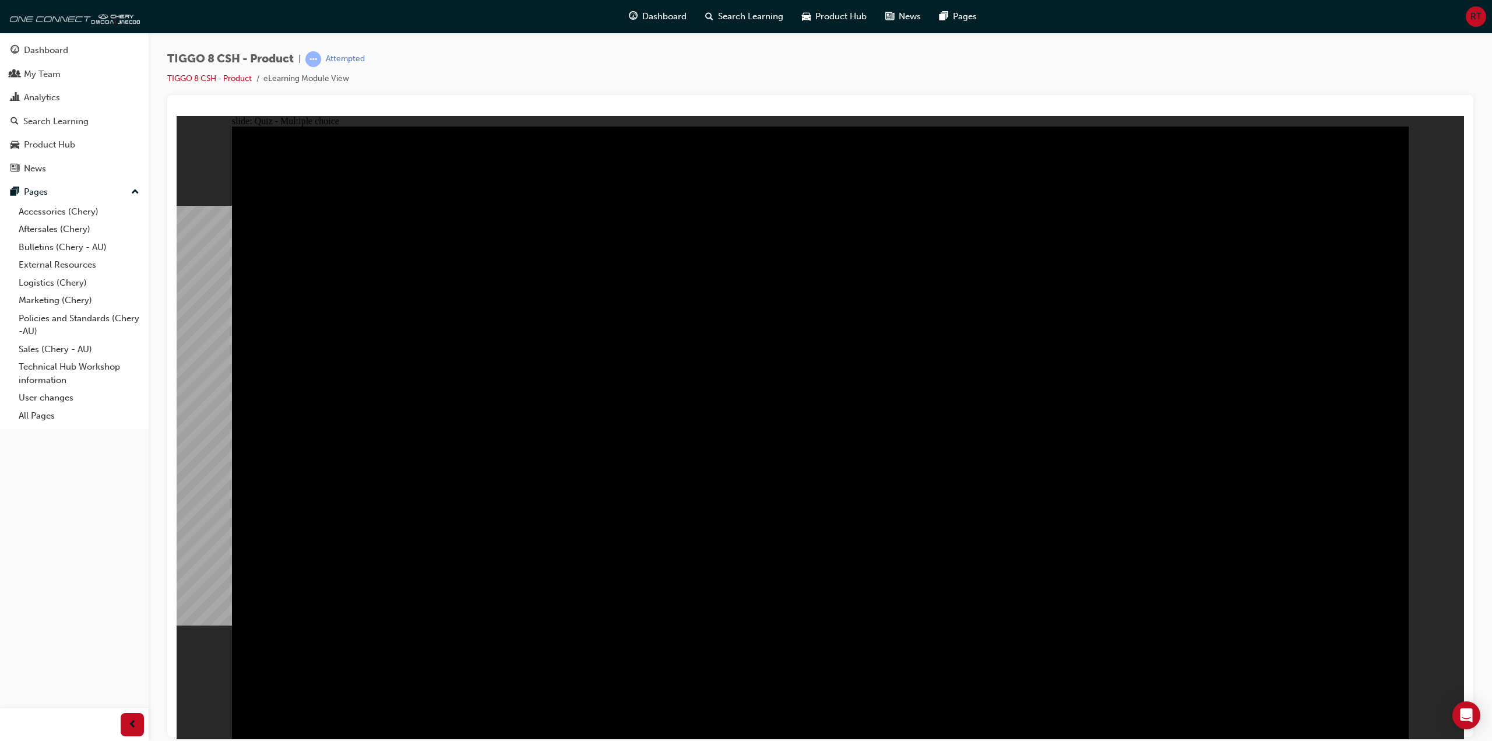
checkbox input "true"
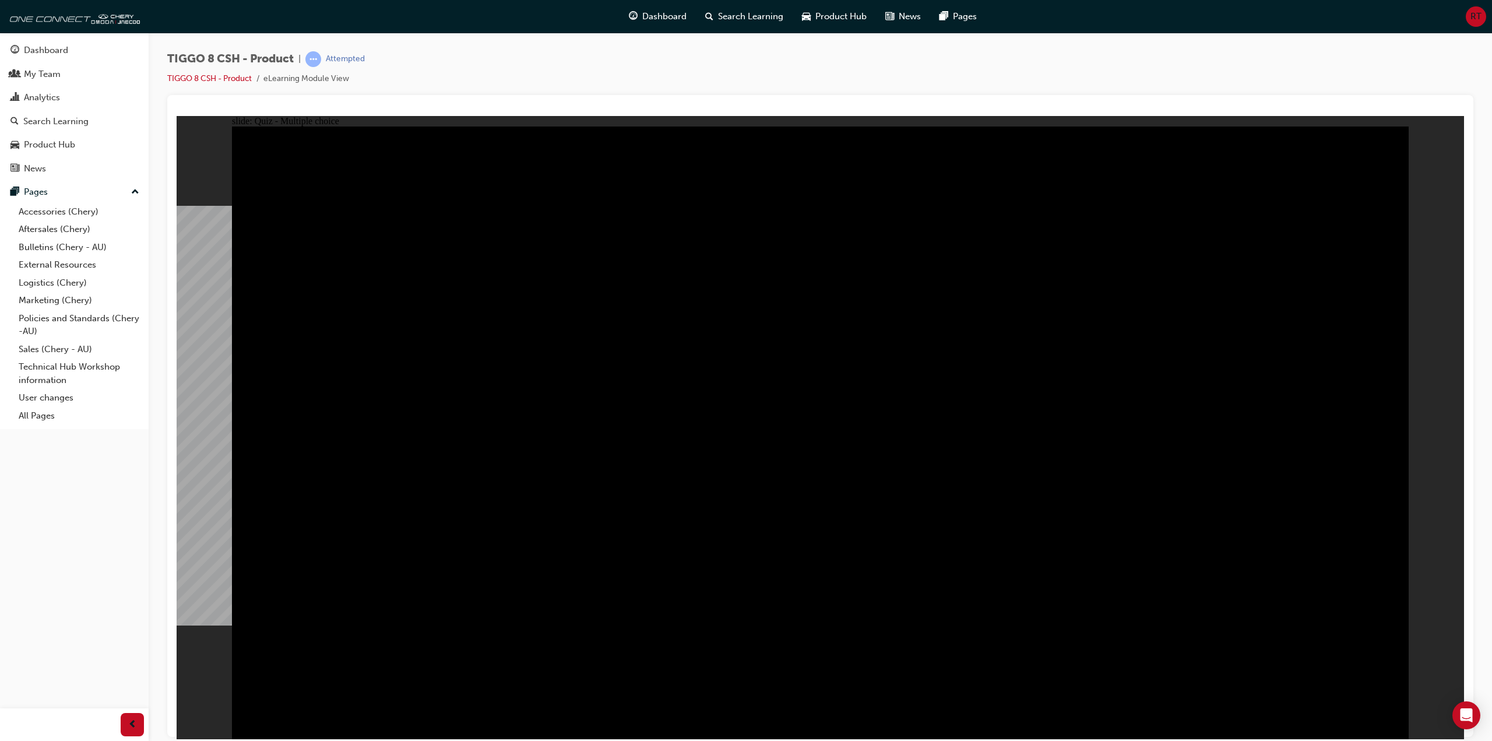
checkbox input "true"
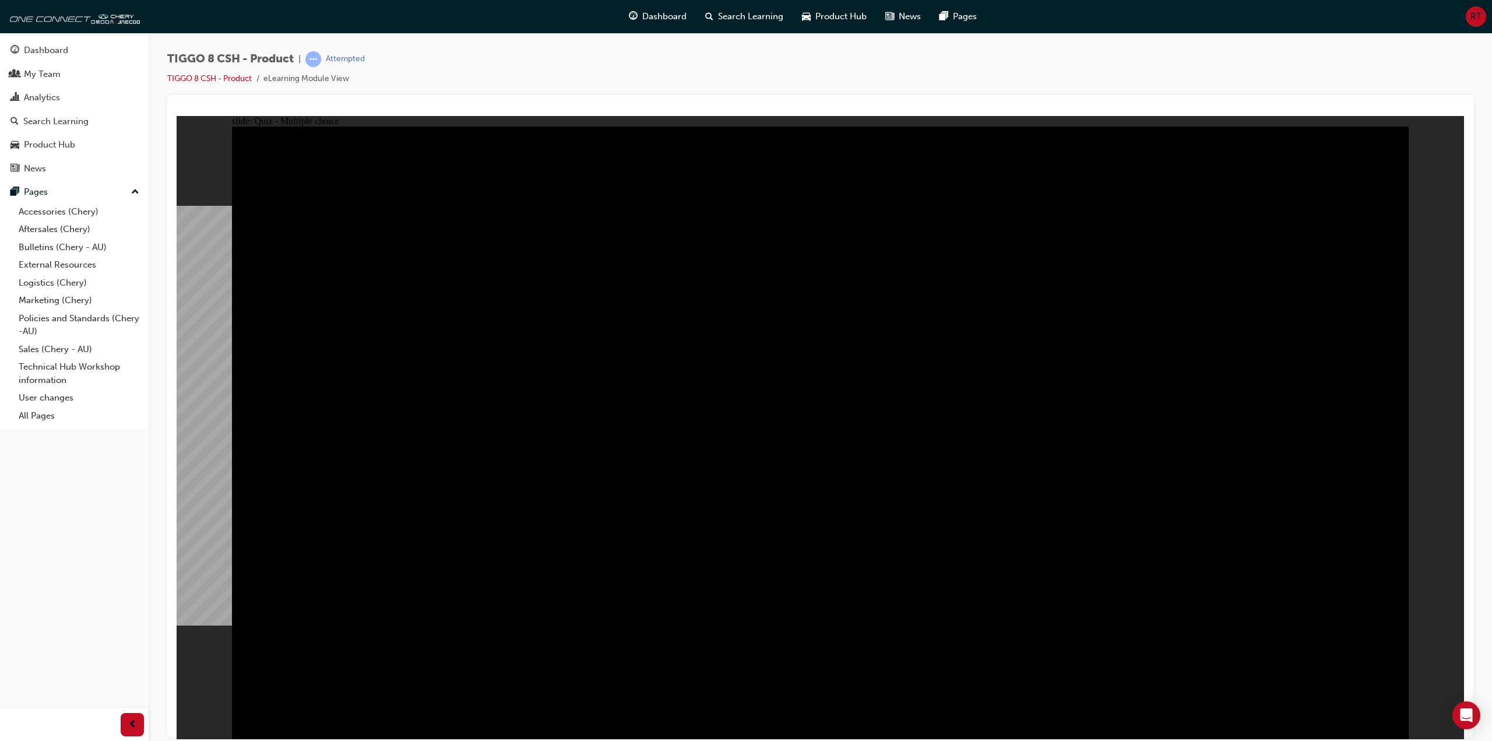
checkbox input "true"
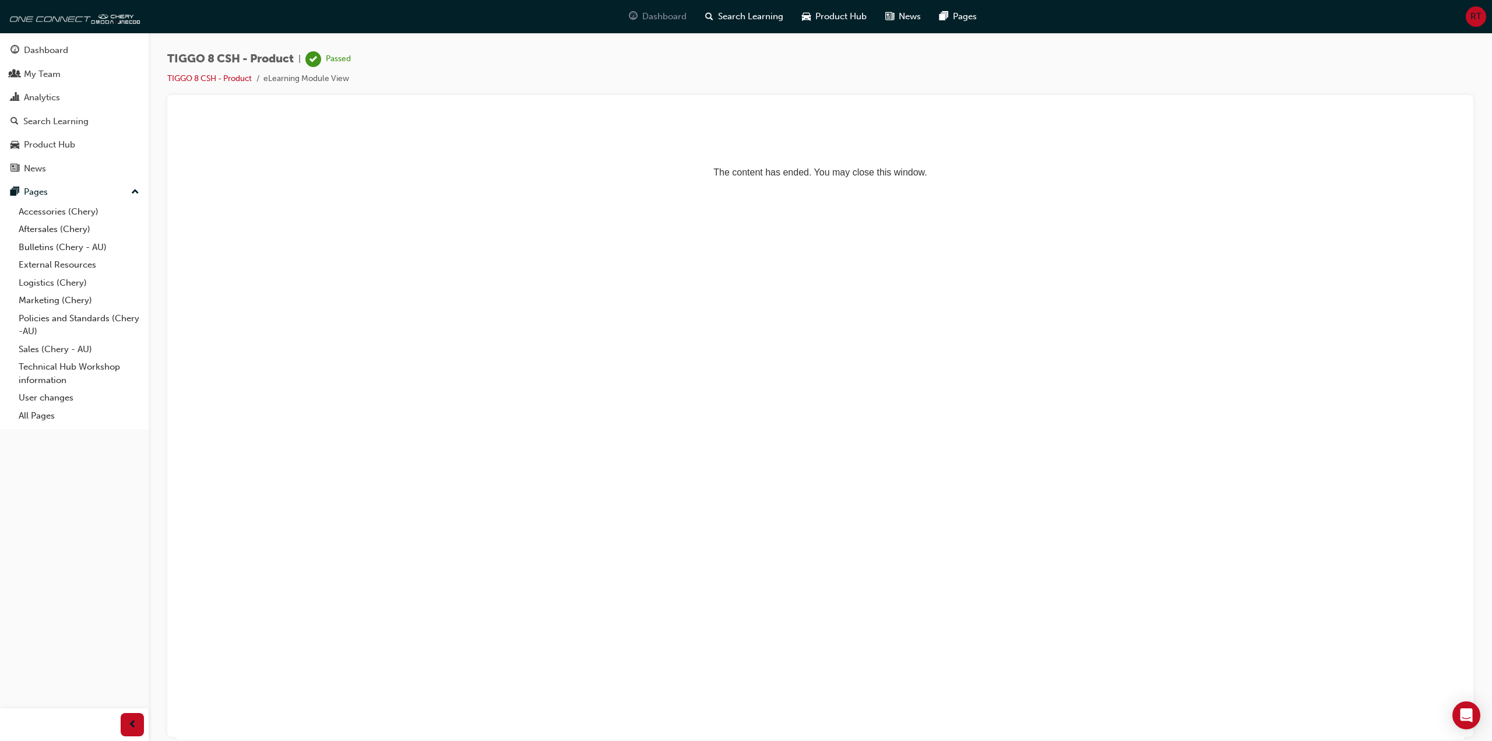
click at [663, 11] on span "Dashboard" at bounding box center [664, 16] width 44 height 13
